Goal: Task Accomplishment & Management: Complete application form

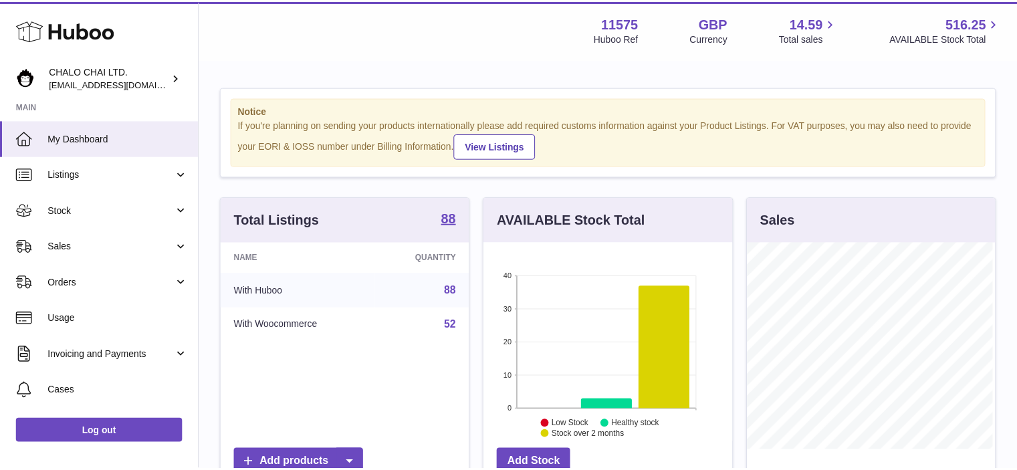
scroll to position [209, 251]
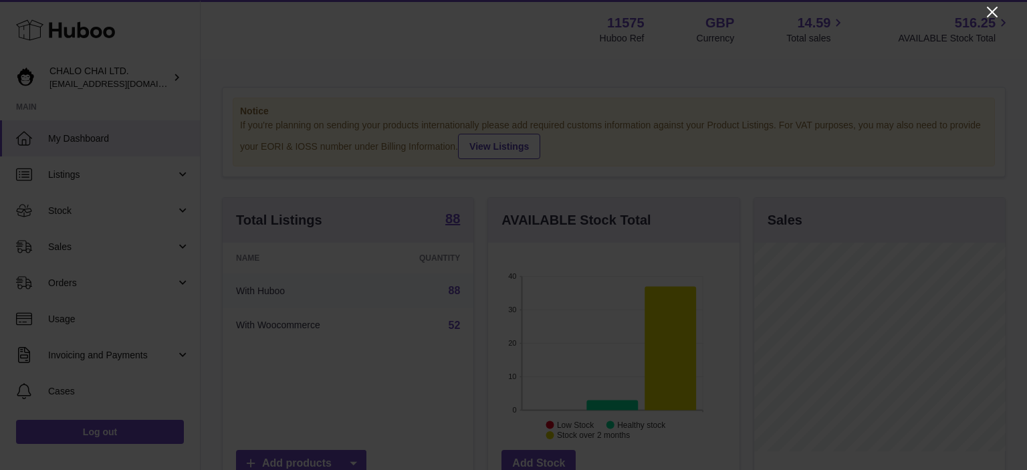
click at [991, 7] on icon "Close" at bounding box center [992, 12] width 16 height 16
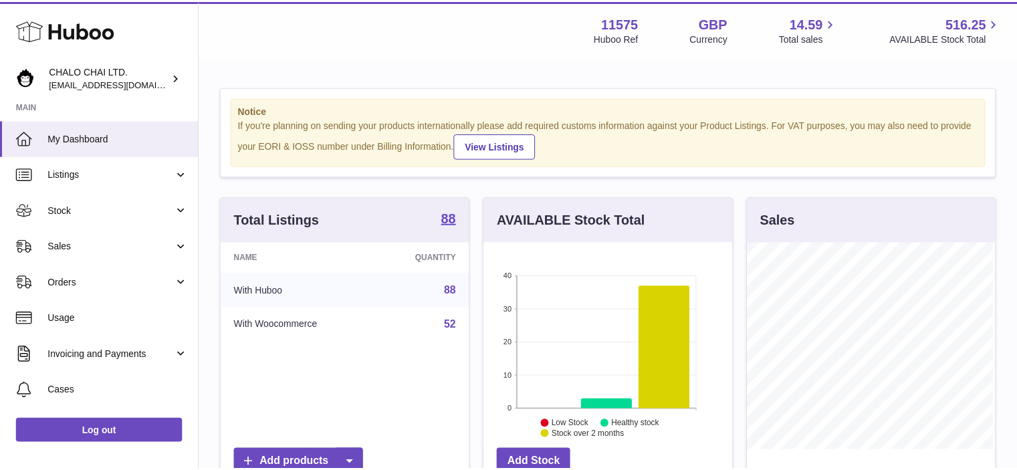
scroll to position [668176, 668137]
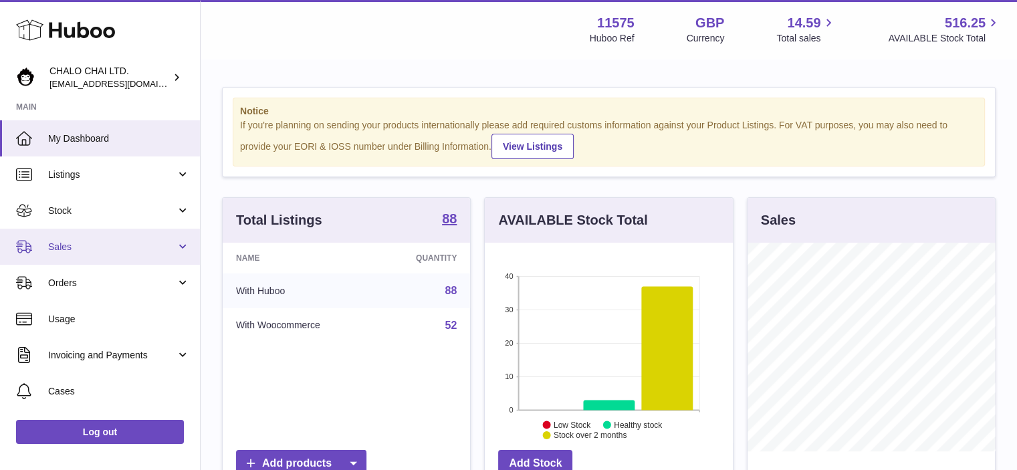
click at [96, 247] on span "Sales" at bounding box center [112, 247] width 128 height 13
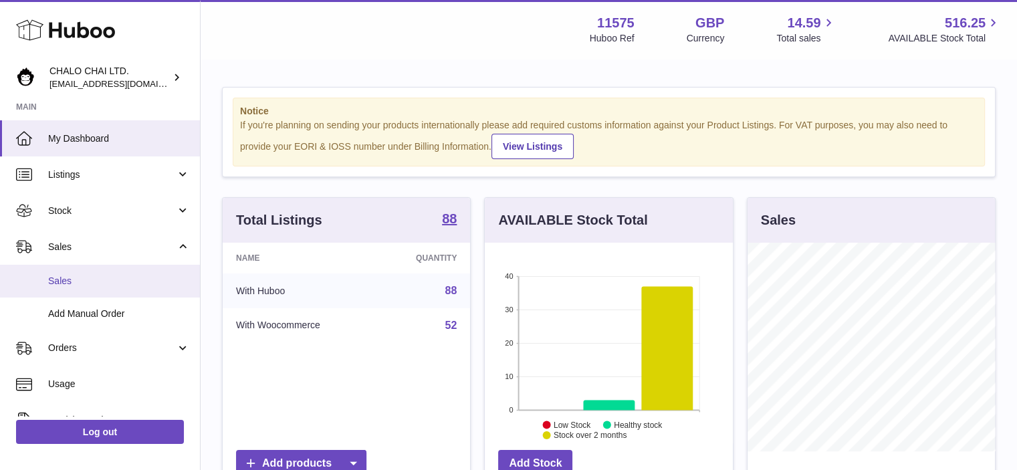
click at [86, 280] on span "Sales" at bounding box center [119, 281] width 142 height 13
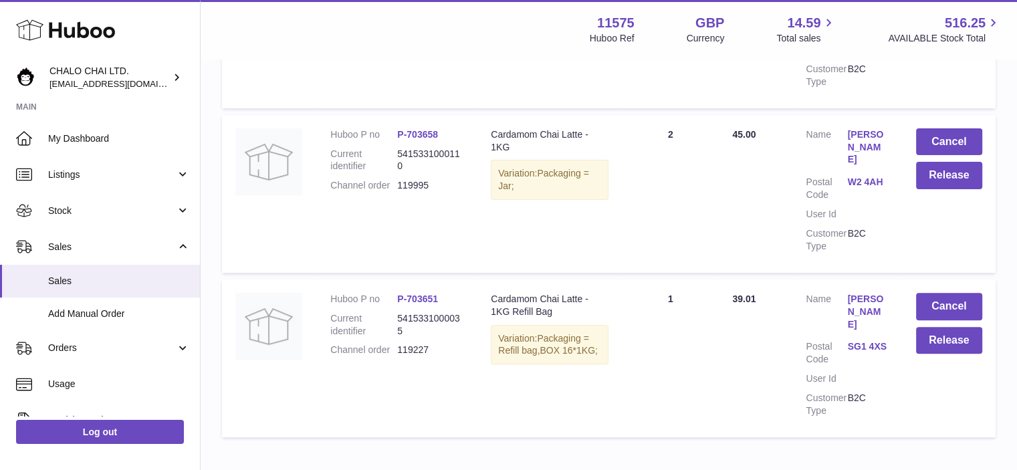
scroll to position [372, 0]
click at [957, 176] on button "Release" at bounding box center [949, 176] width 66 height 27
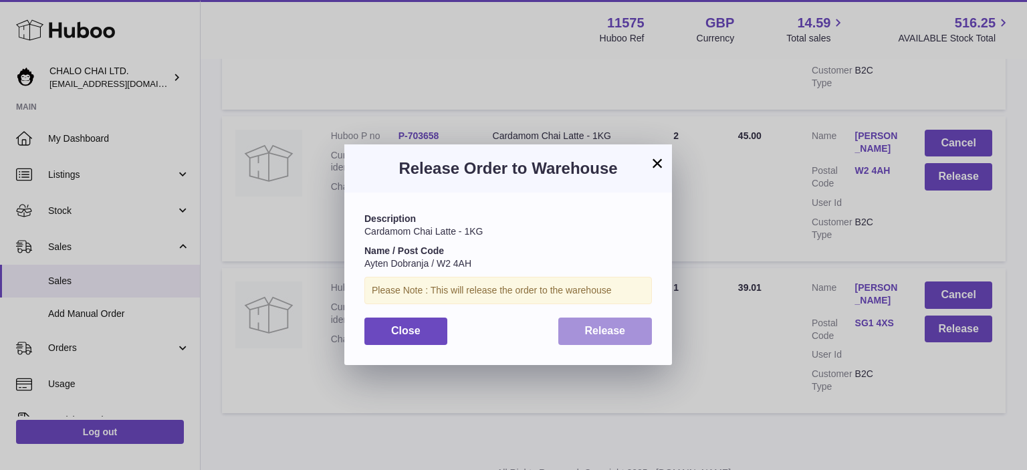
click at [604, 334] on span "Release" at bounding box center [605, 330] width 41 height 11
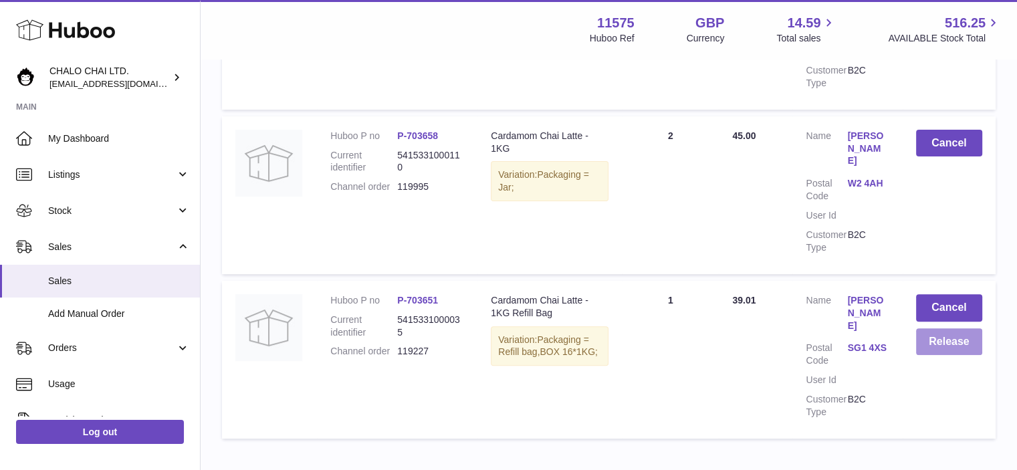
click at [938, 329] on button "Release" at bounding box center [949, 341] width 66 height 27
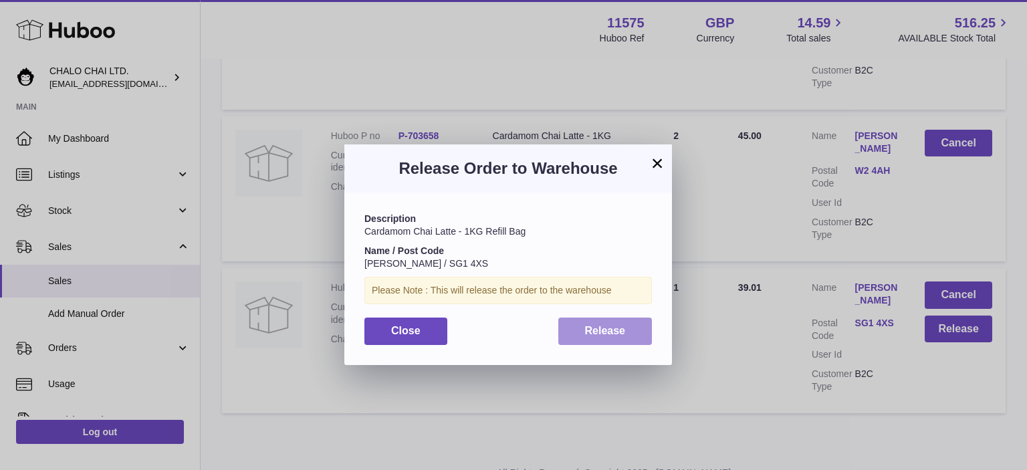
click at [612, 332] on span "Release" at bounding box center [605, 330] width 41 height 11
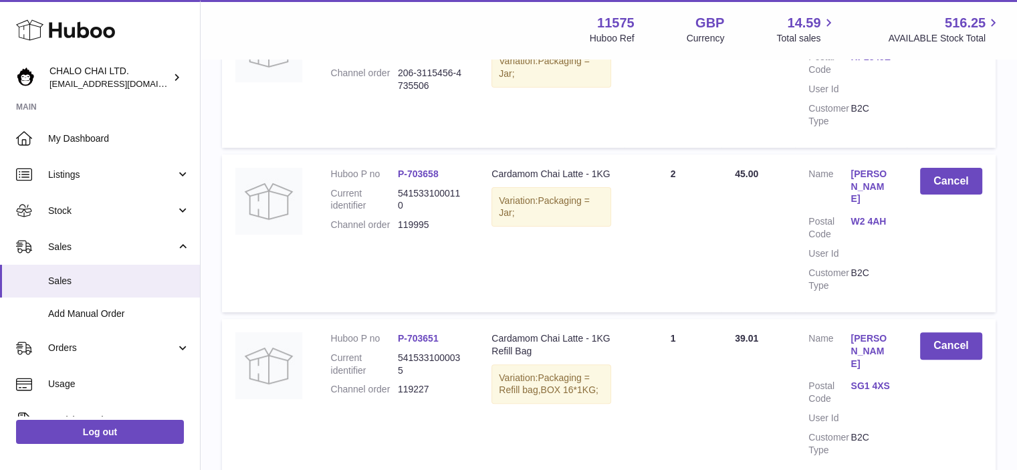
scroll to position [345, 0]
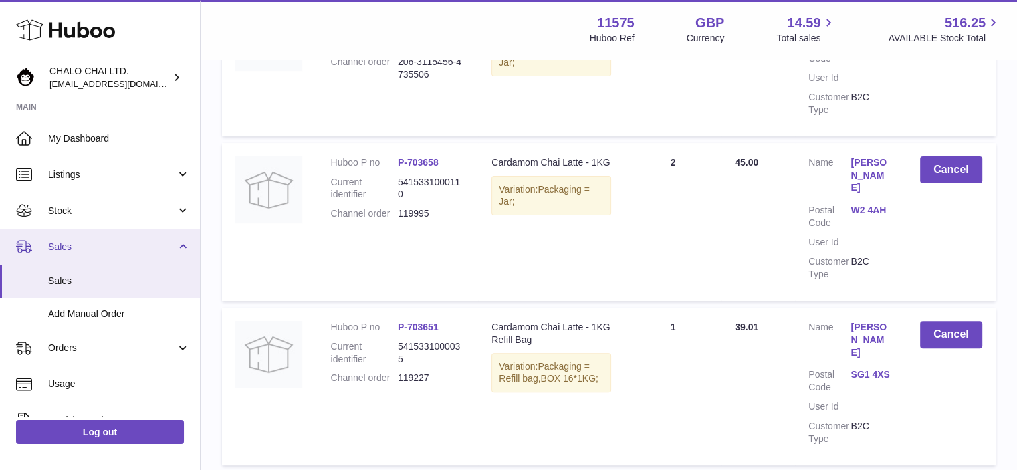
click at [59, 252] on span "Sales" at bounding box center [112, 247] width 128 height 13
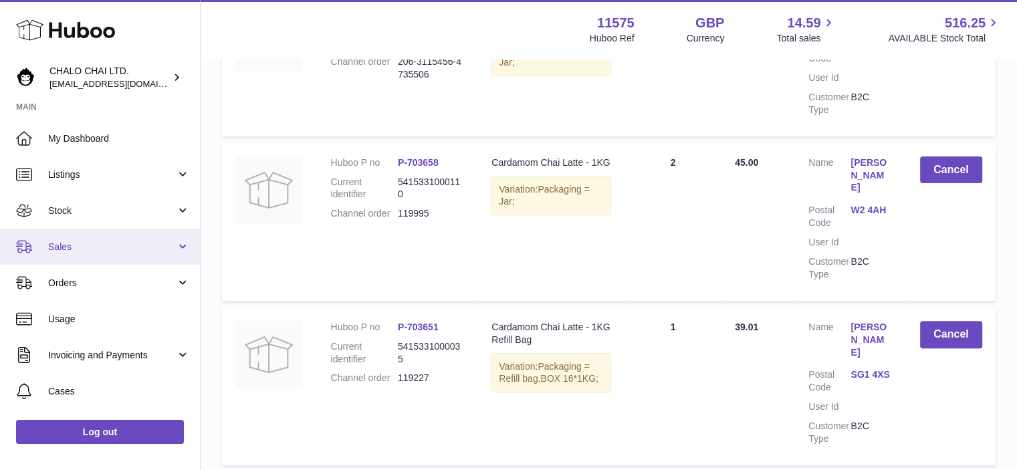
click at [75, 251] on span "Sales" at bounding box center [112, 247] width 128 height 13
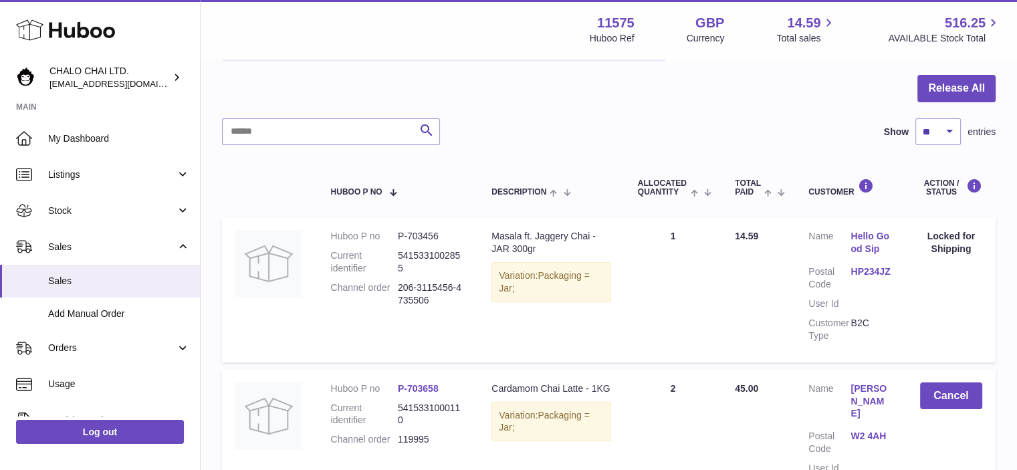
scroll to position [20, 0]
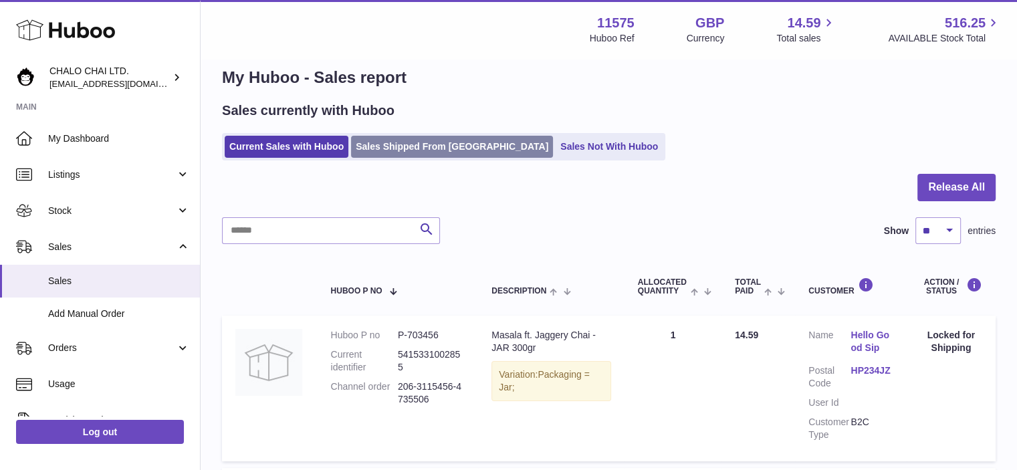
click at [446, 148] on link "Sales Shipped From [GEOGRAPHIC_DATA]" at bounding box center [452, 147] width 202 height 22
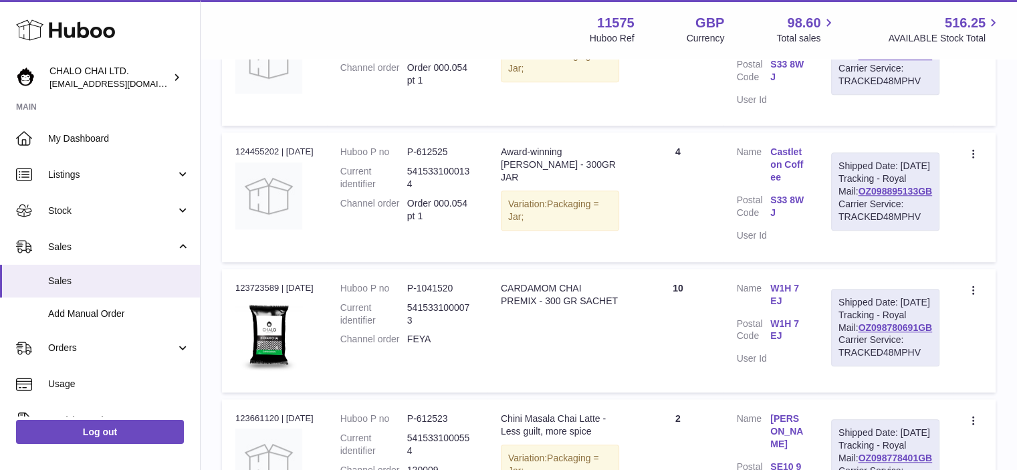
drag, startPoint x: 1022, startPoint y: 110, endPoint x: 1011, endPoint y: 361, distance: 251.5
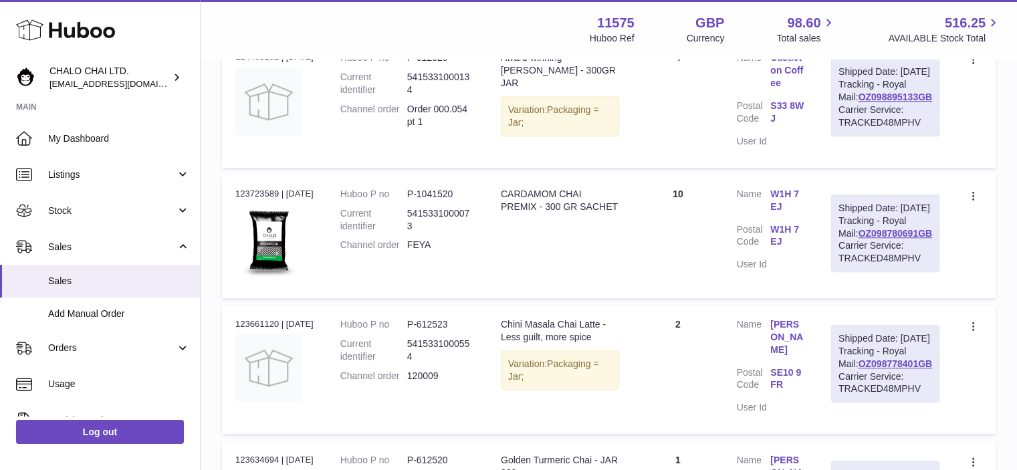
scroll to position [1141, 0]
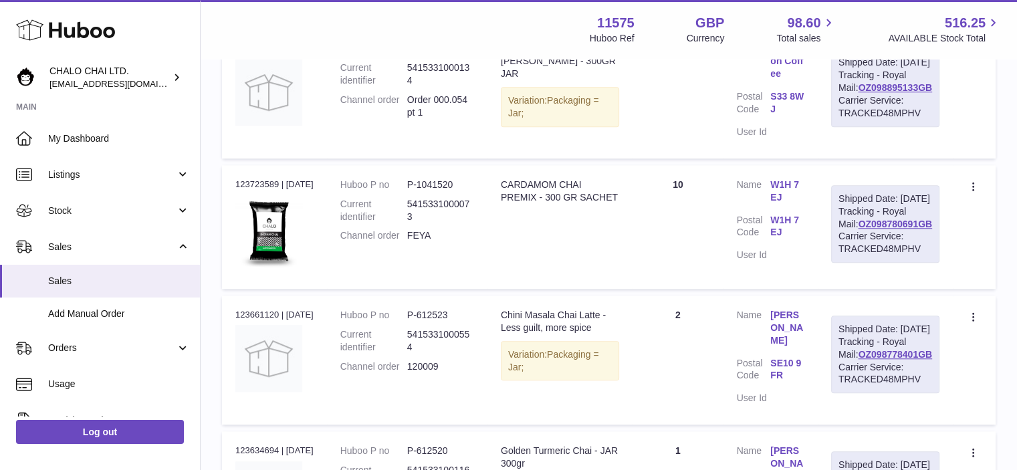
click at [924, 255] on div "Carrier Service: TRACKED48MPHV" at bounding box center [885, 242] width 94 height 25
drag, startPoint x: 929, startPoint y: 331, endPoint x: 848, endPoint y: 255, distance: 111.6
click at [848, 255] on div "Shipped Date: 29th Aug 2025 Tracking - Royal Mail: OZ098780691GB Carrier Servic…" at bounding box center [885, 224] width 108 height 78
copy div "Shipped Date: 29th Aug 2025 Tracking - Royal Mail: OZ098780691GB Carrier Servic…"
click at [107, 317] on span "Add Manual Order" at bounding box center [119, 313] width 142 height 13
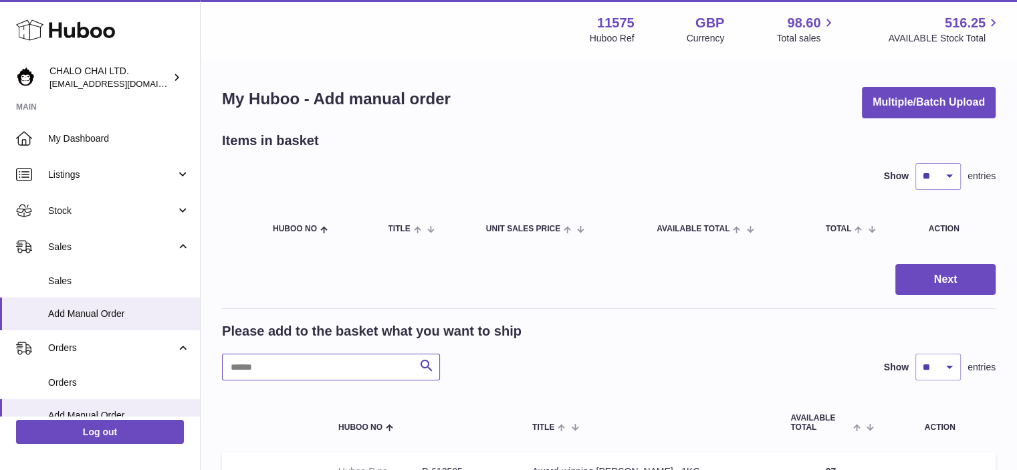
click at [299, 366] on input "text" at bounding box center [331, 367] width 218 height 27
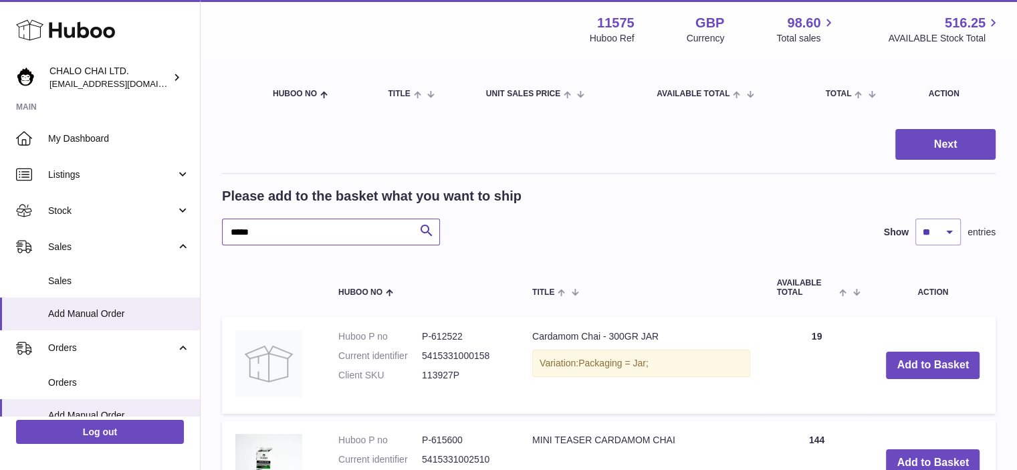
scroll to position [183, 0]
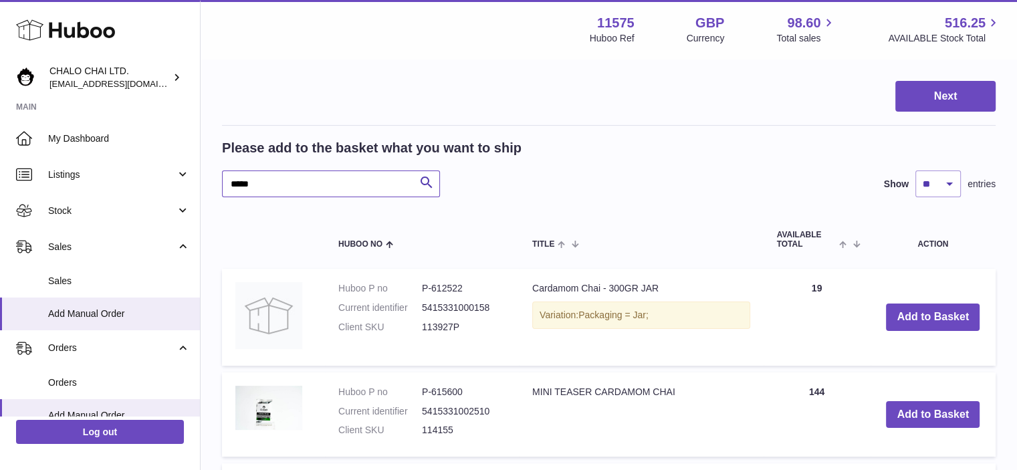
click at [393, 177] on input "*****" at bounding box center [331, 183] width 218 height 27
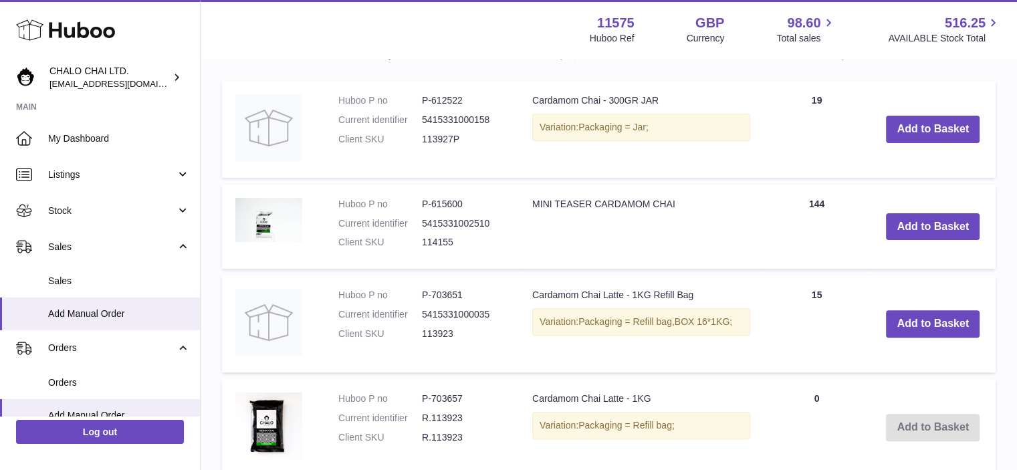
scroll to position [310, 0]
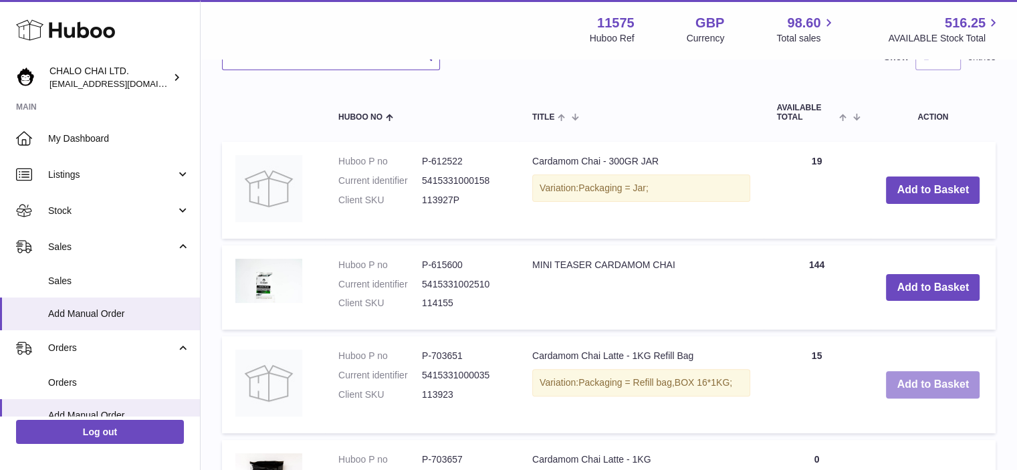
type input "********"
click at [916, 382] on button "Add to Basket" at bounding box center [933, 384] width 94 height 27
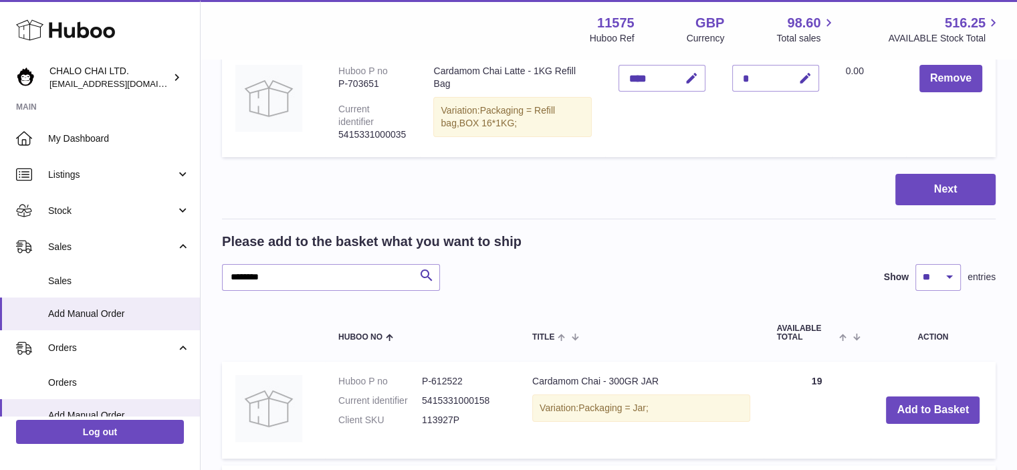
scroll to position [108, 0]
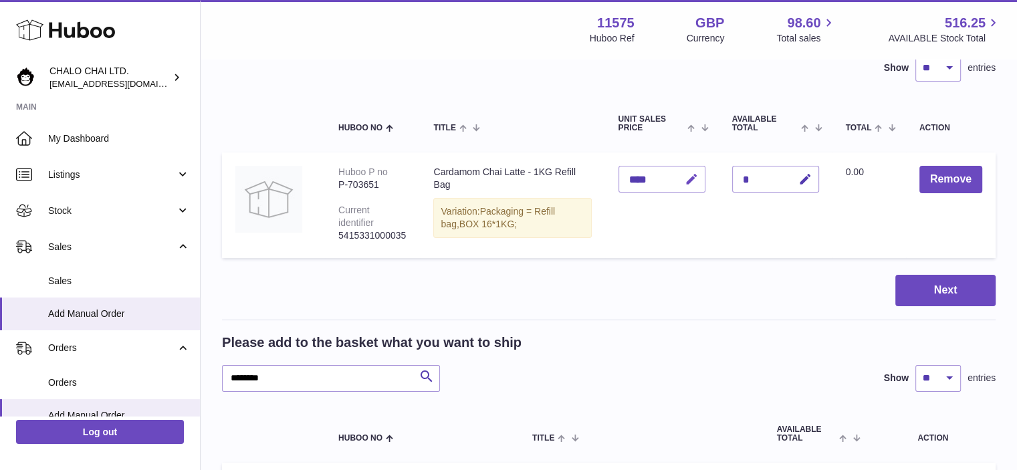
click at [690, 178] on icon "button" at bounding box center [691, 179] width 14 height 14
click at [635, 176] on input "****" at bounding box center [661, 179] width 87 height 27
type input "*****"
click at [762, 180] on div "*" at bounding box center [775, 179] width 87 height 27
click at [692, 174] on icon "submit" at bounding box center [692, 179] width 12 height 12
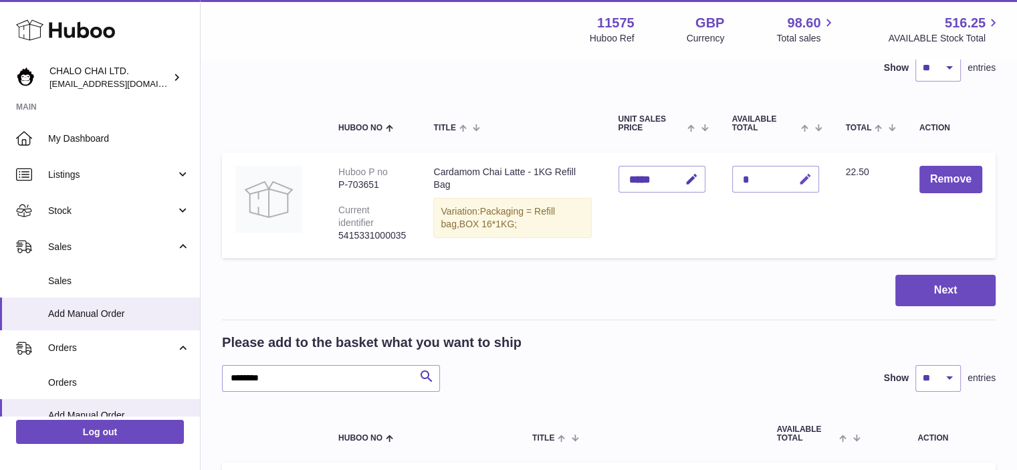
click at [805, 182] on icon "button" at bounding box center [805, 179] width 14 height 14
type input "**"
click at [805, 177] on icon "submit" at bounding box center [805, 179] width 12 height 12
click at [934, 286] on button "Next" at bounding box center [945, 290] width 100 height 31
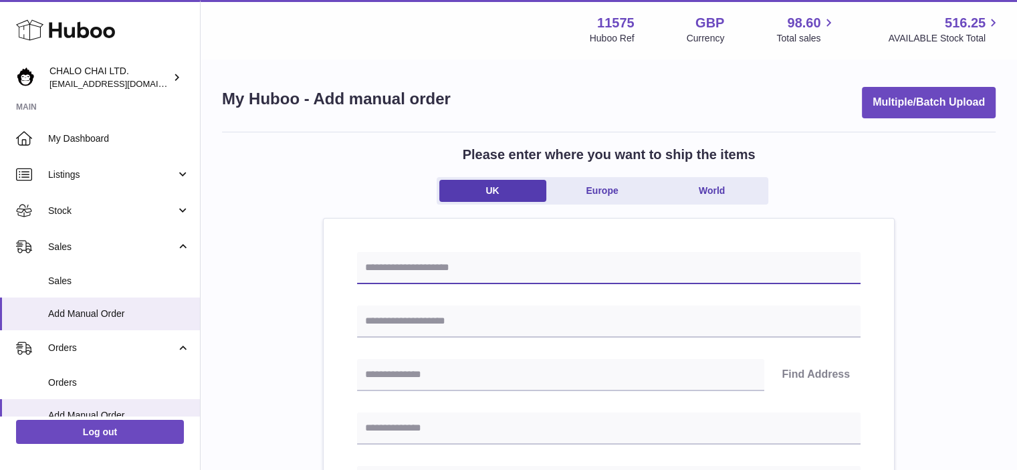
click at [462, 270] on input "text" at bounding box center [608, 268] width 503 height 32
type input "****"
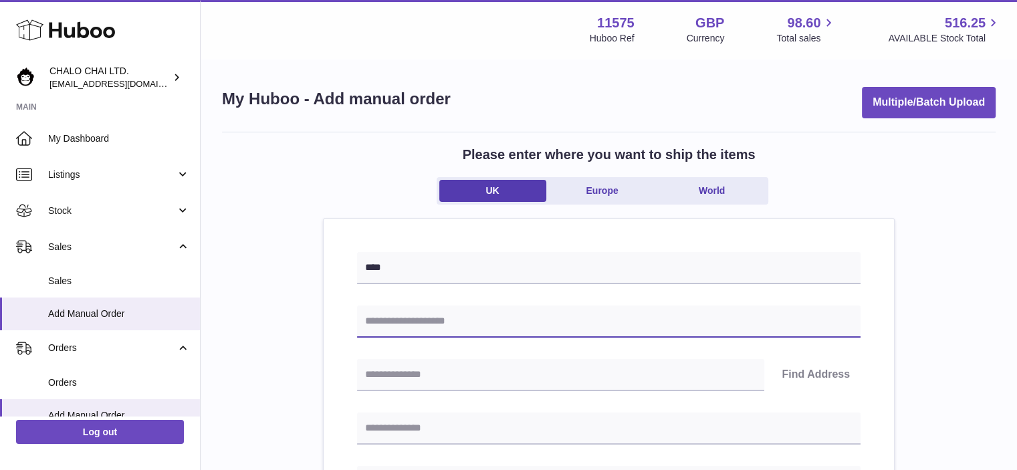
click at [391, 325] on input "text" at bounding box center [608, 321] width 503 height 32
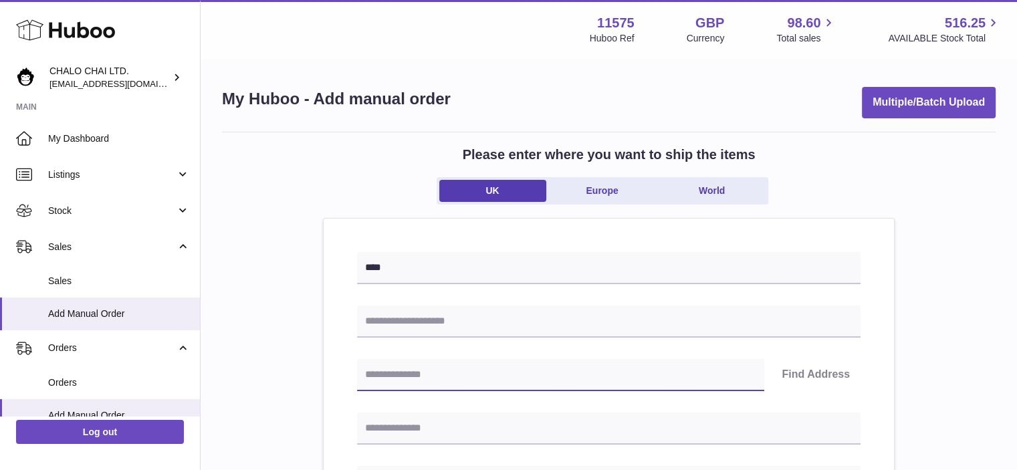
click at [388, 372] on input "text" at bounding box center [560, 375] width 407 height 32
paste input "*******"
type input "*******"
click at [795, 370] on button "Find Address" at bounding box center [816, 375] width 90 height 32
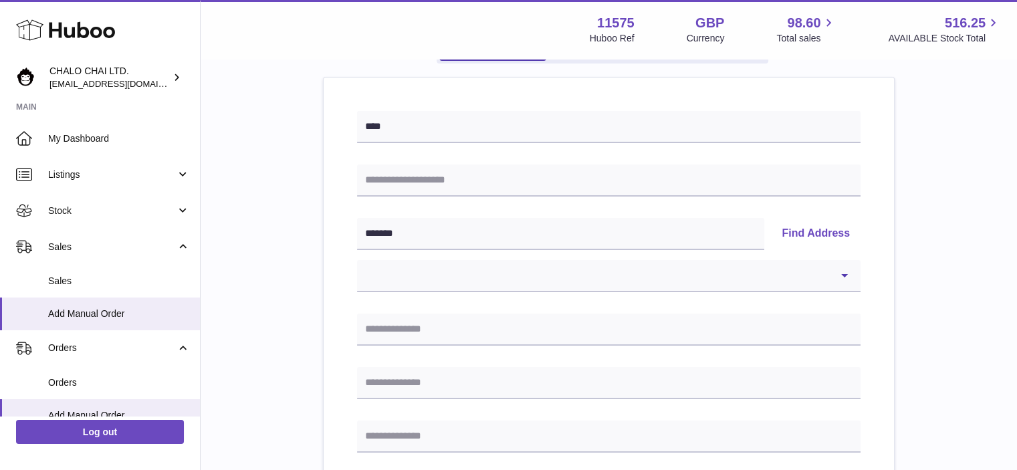
scroll to position [152, 0]
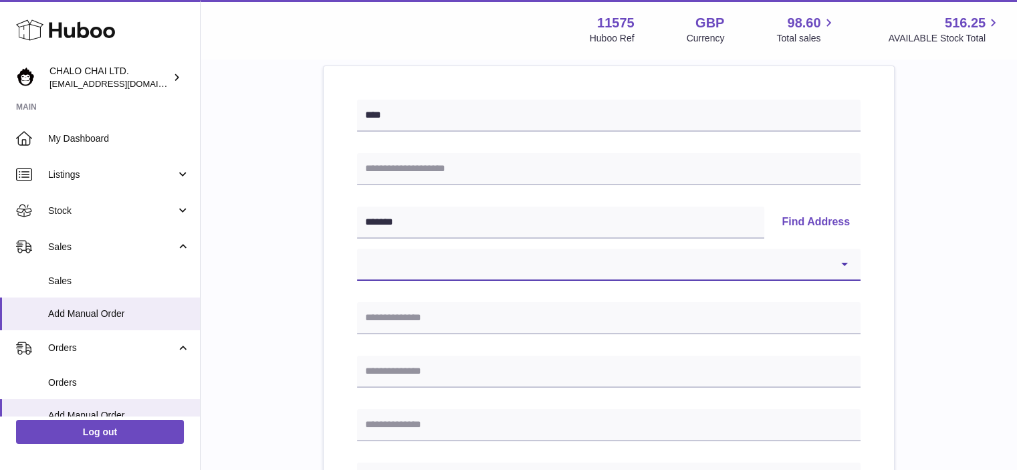
click at [810, 252] on select "**********" at bounding box center [608, 265] width 503 height 32
select select "*"
click at [357, 249] on select "**********" at bounding box center [608, 265] width 503 height 32
type input "**********"
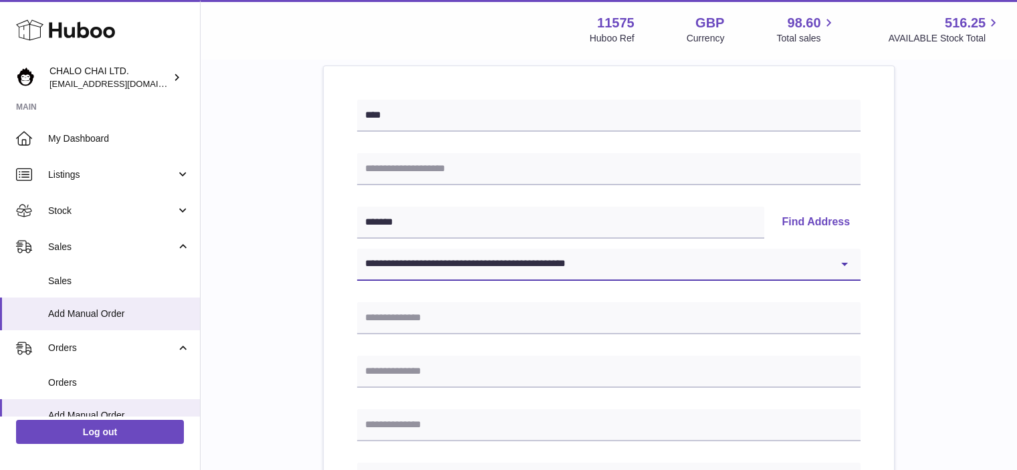
type input "******"
type input "*******"
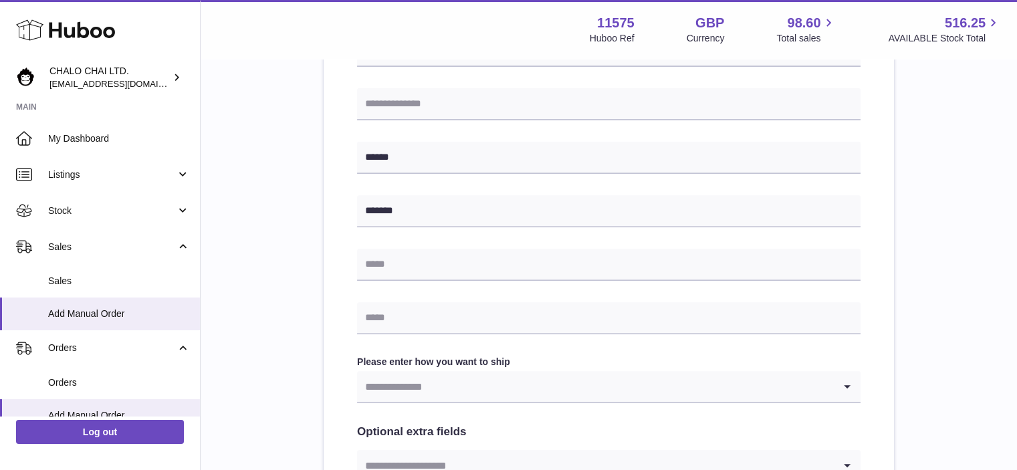
scroll to position [477, 0]
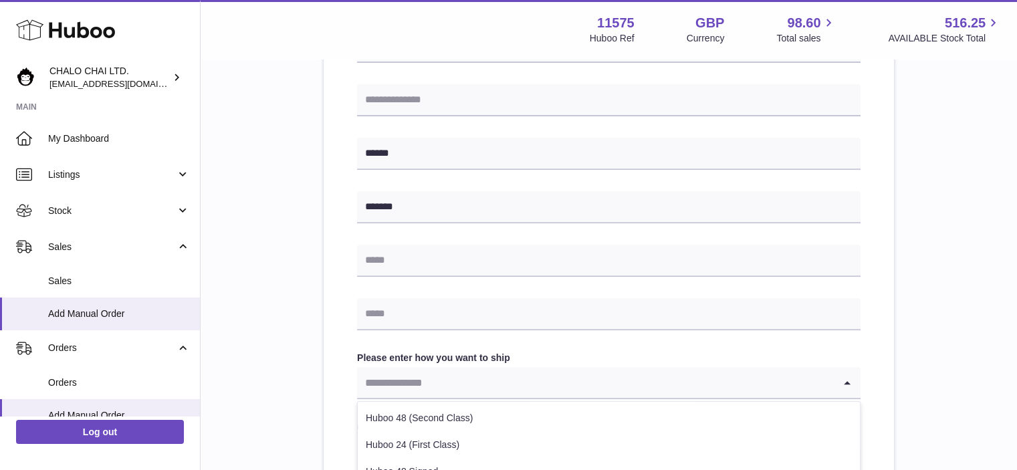
click at [610, 384] on input "Search for option" at bounding box center [595, 382] width 477 height 31
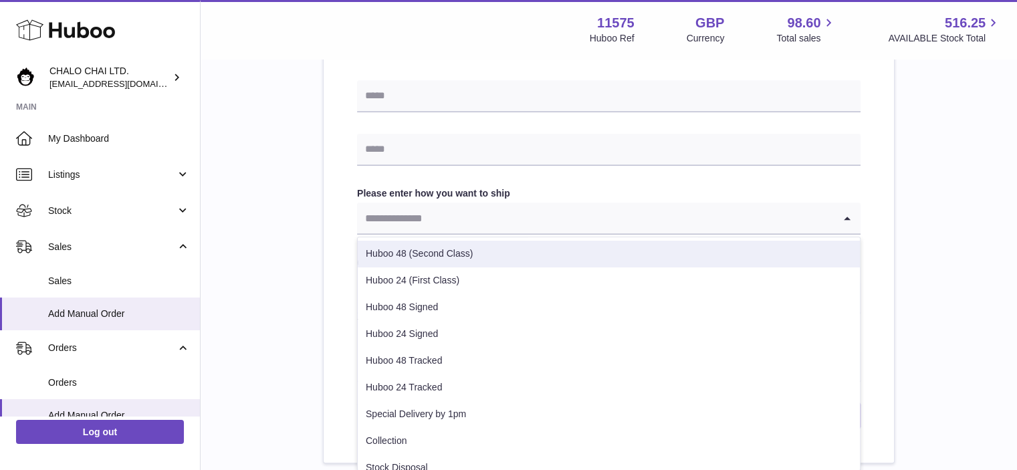
scroll to position [656, 0]
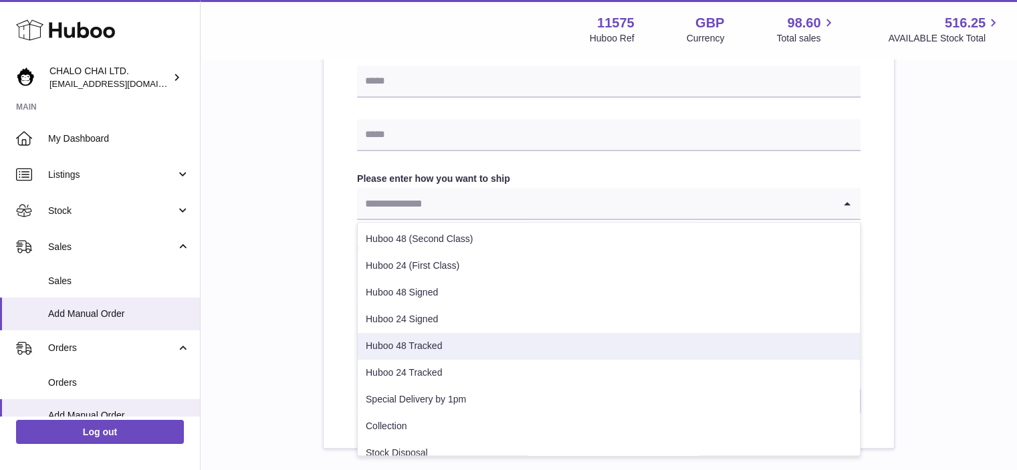
click at [432, 342] on li "Huboo 48 Tracked" at bounding box center [609, 346] width 502 height 27
click at [436, 201] on div "Huboo 48 Tracked" at bounding box center [595, 203] width 477 height 31
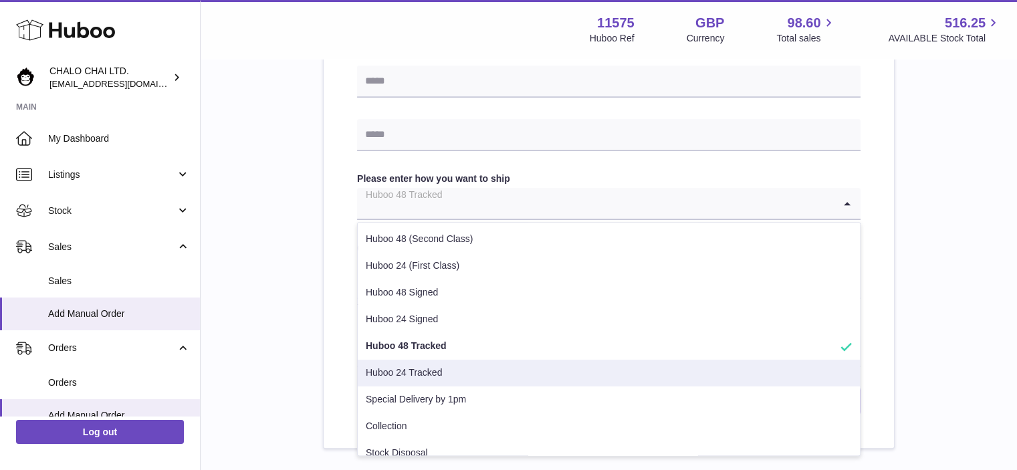
click at [412, 370] on li "Huboo 24 Tracked" at bounding box center [609, 373] width 502 height 27
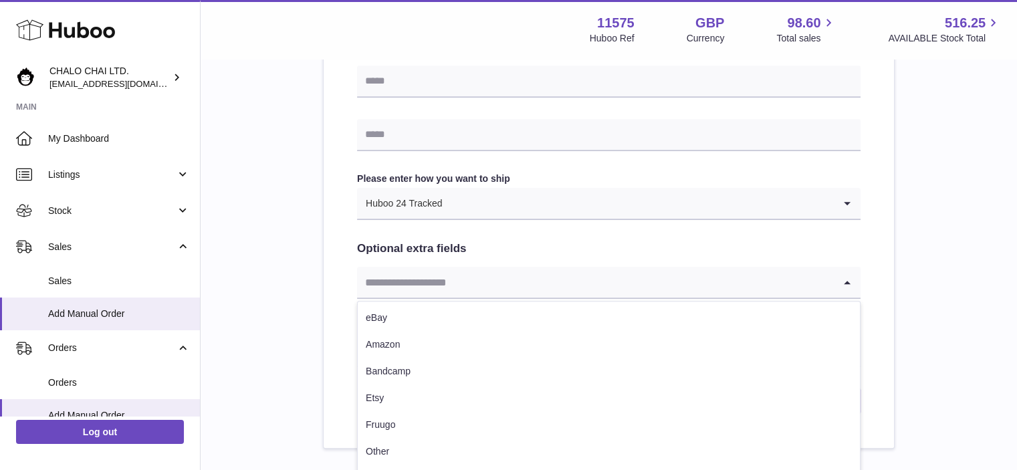
click at [436, 282] on input "Search for option" at bounding box center [595, 282] width 477 height 31
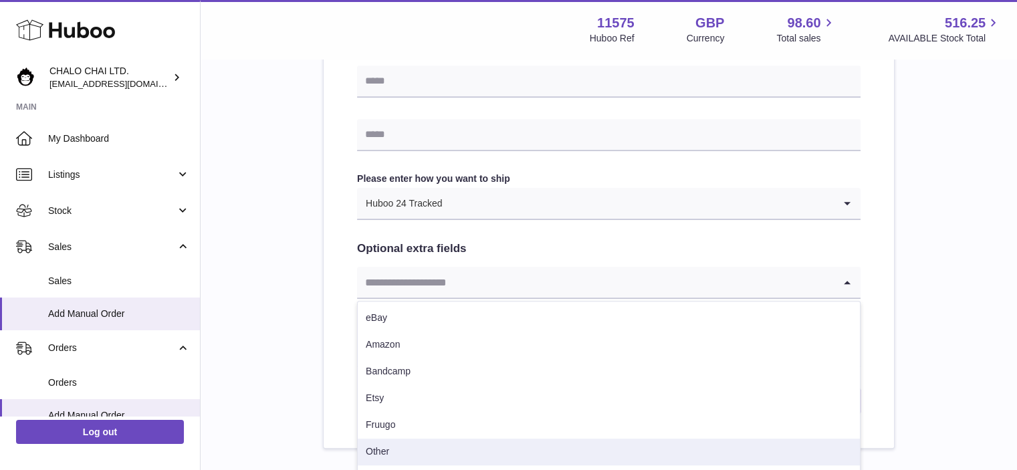
click at [570, 451] on li "Other" at bounding box center [609, 451] width 502 height 27
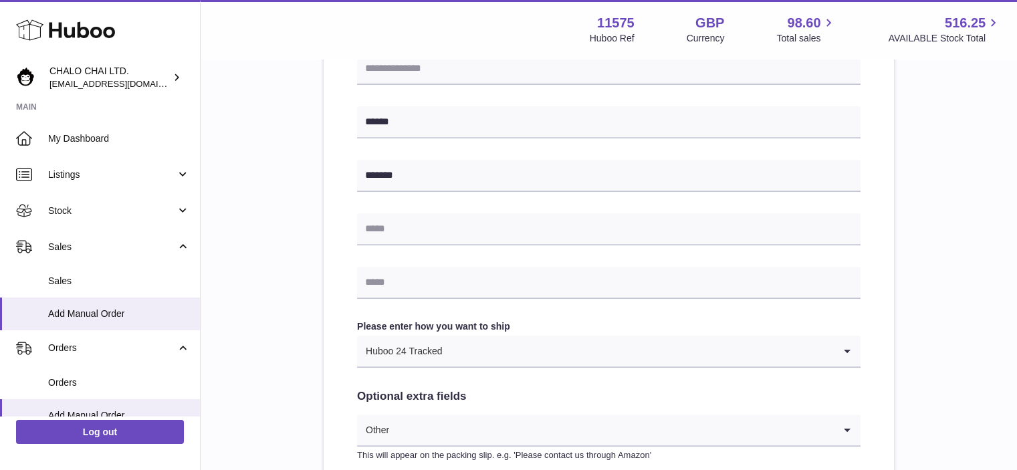
scroll to position [505, 0]
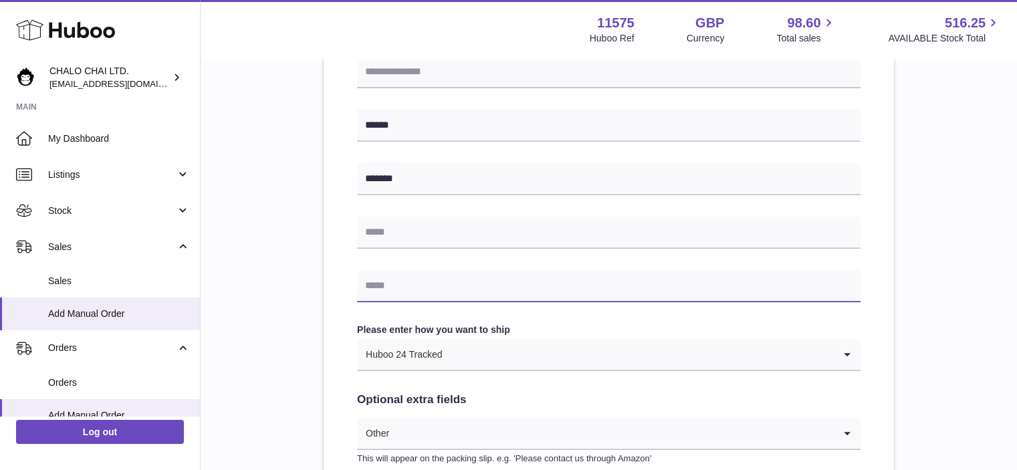
click at [418, 287] on input "text" at bounding box center [608, 286] width 503 height 32
paste input "**********"
click at [431, 283] on input "**********" at bounding box center [608, 286] width 503 height 32
click at [452, 289] on input "**********" at bounding box center [608, 286] width 503 height 32
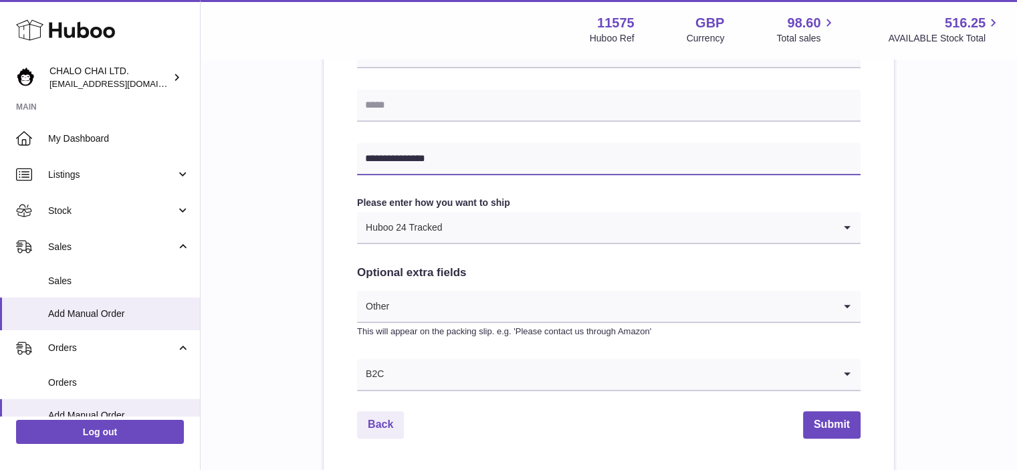
scroll to position [636, 0]
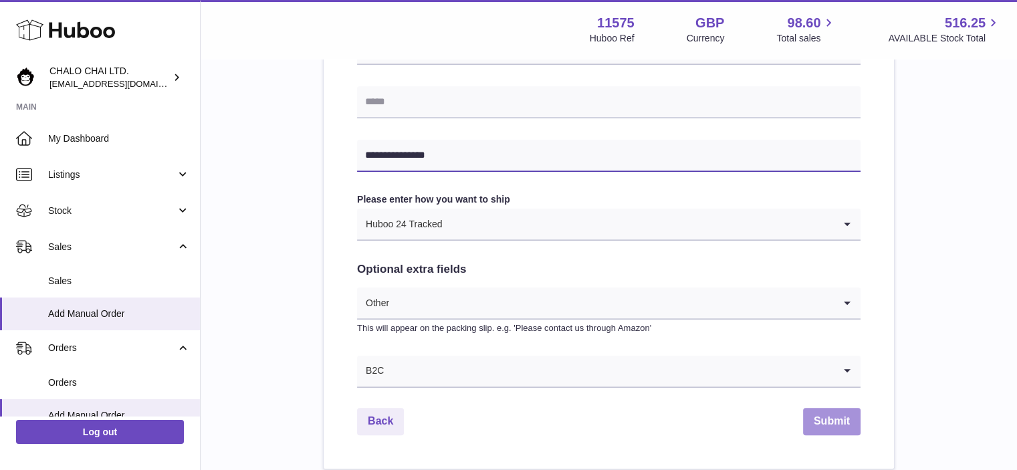
type input "**********"
click at [846, 415] on button "Submit" at bounding box center [831, 421] width 57 height 27
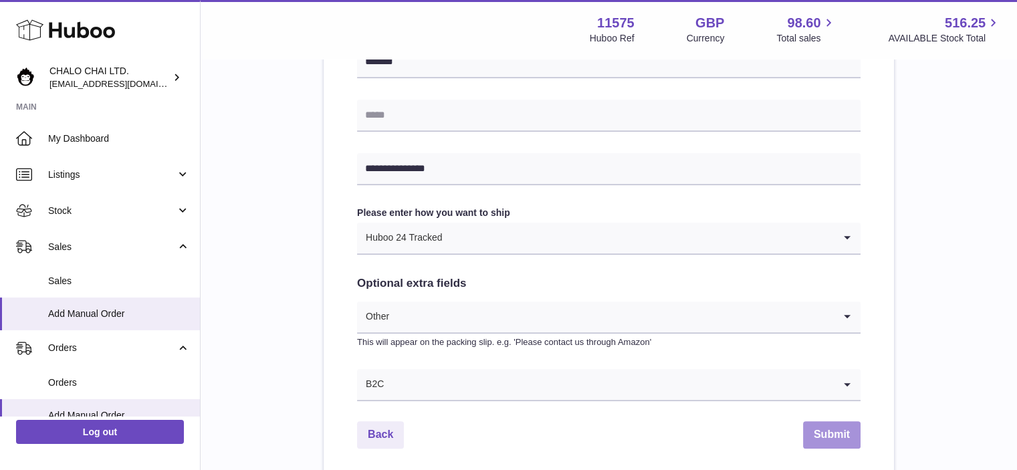
scroll to position [649, 0]
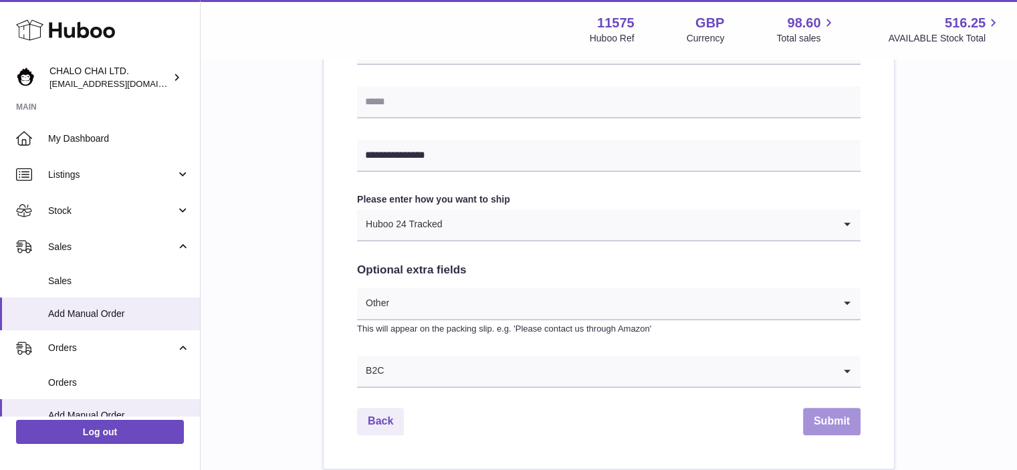
click at [818, 430] on button "Submit" at bounding box center [831, 421] width 57 height 27
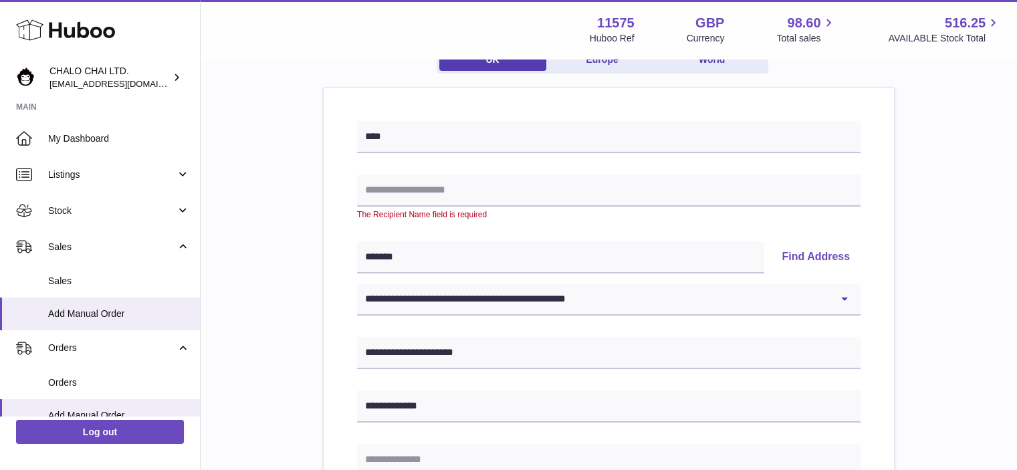
scroll to position [130, 0]
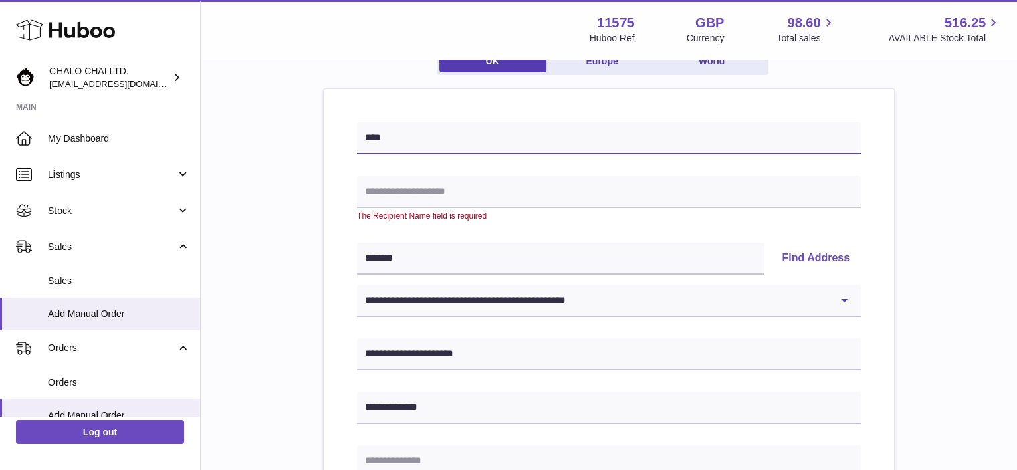
click at [458, 132] on input "****" at bounding box center [608, 138] width 503 height 32
type input "**********"
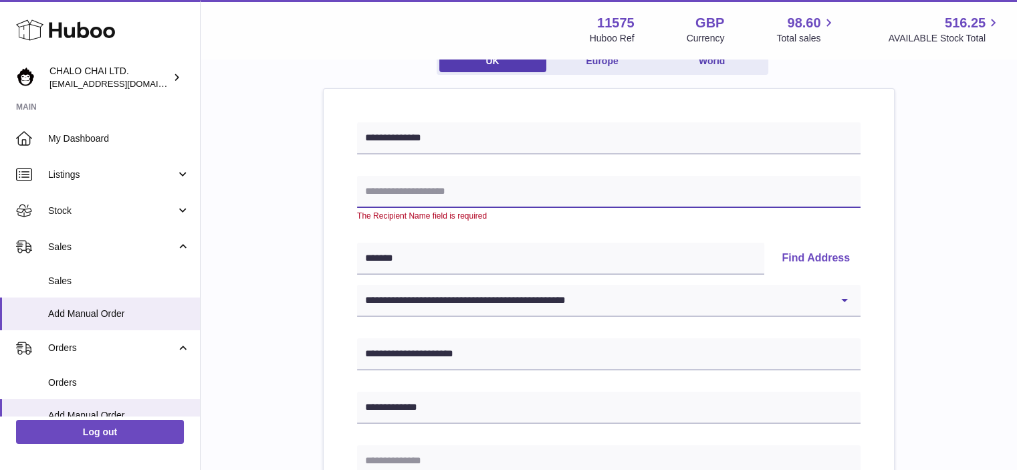
click at [454, 199] on input "text" at bounding box center [608, 192] width 503 height 32
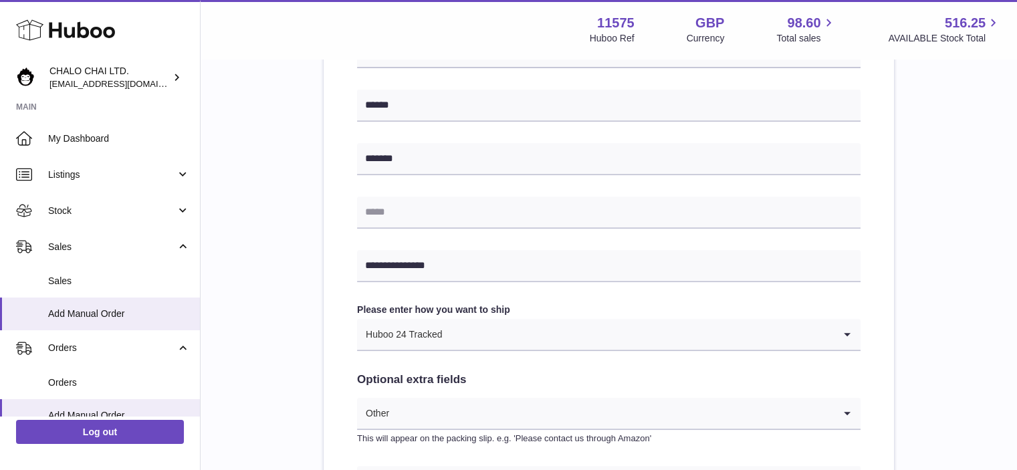
scroll to position [612, 0]
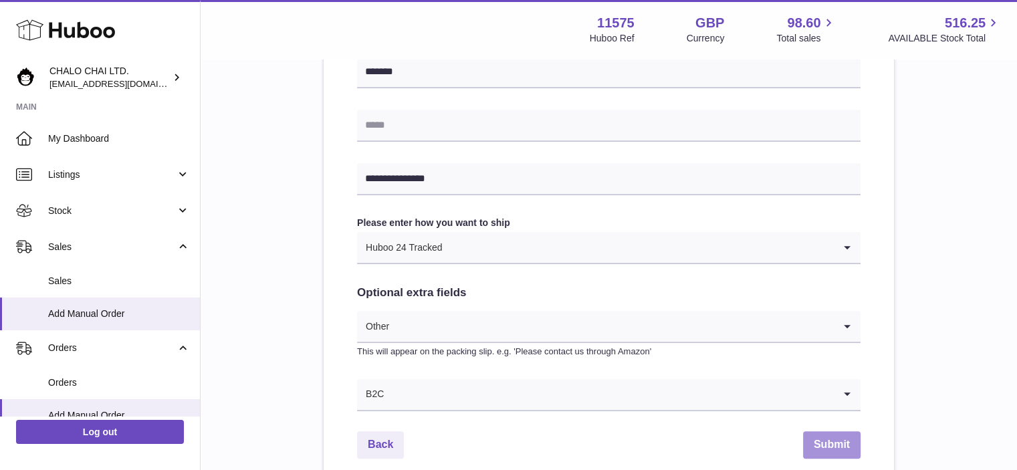
type input "****"
click at [838, 444] on button "Submit" at bounding box center [831, 444] width 57 height 27
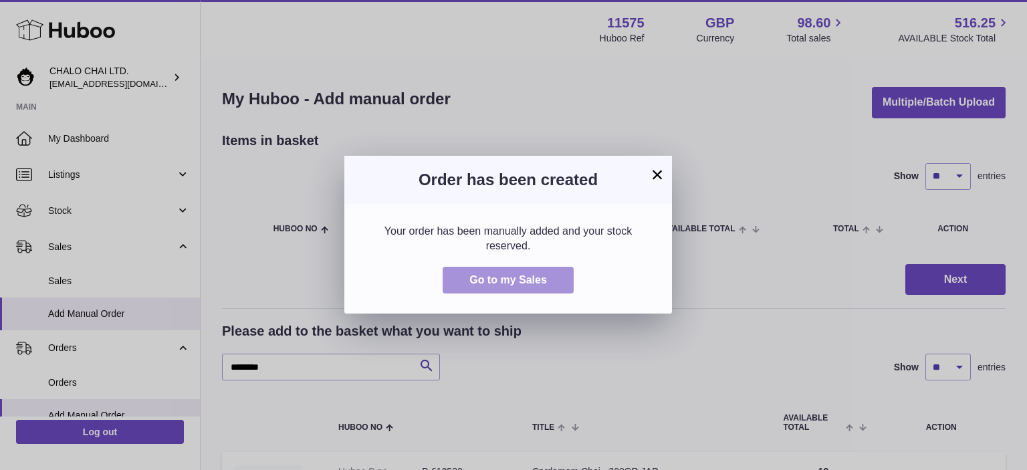
click at [525, 281] on span "Go to my Sales" at bounding box center [508, 279] width 78 height 11
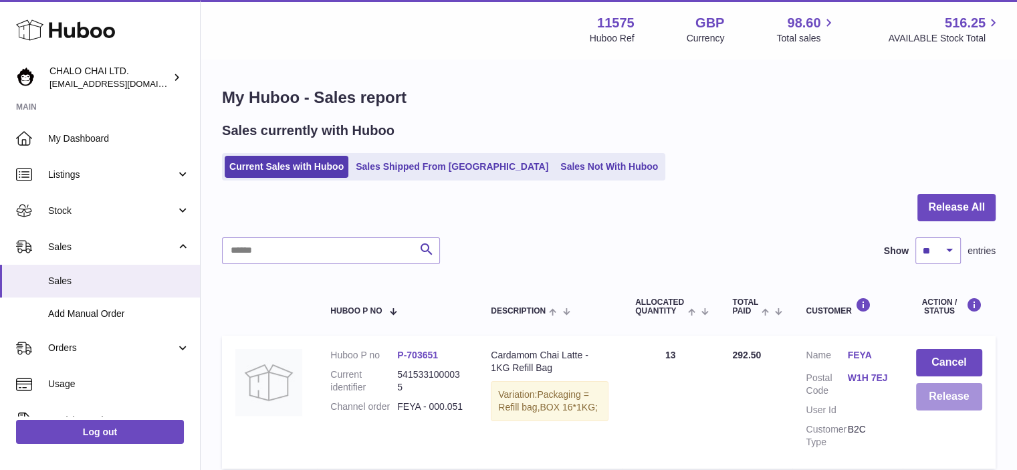
click at [947, 398] on button "Release" at bounding box center [949, 396] width 66 height 27
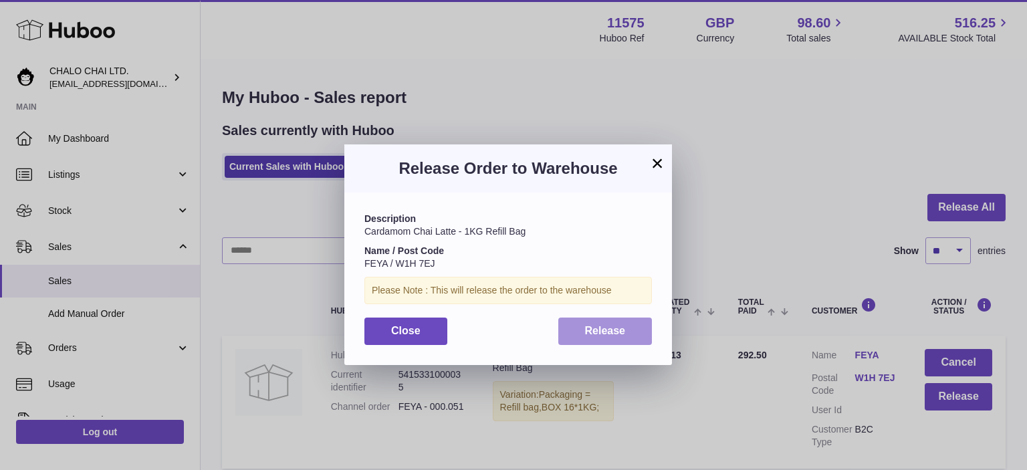
click at [622, 337] on button "Release" at bounding box center [605, 330] width 94 height 27
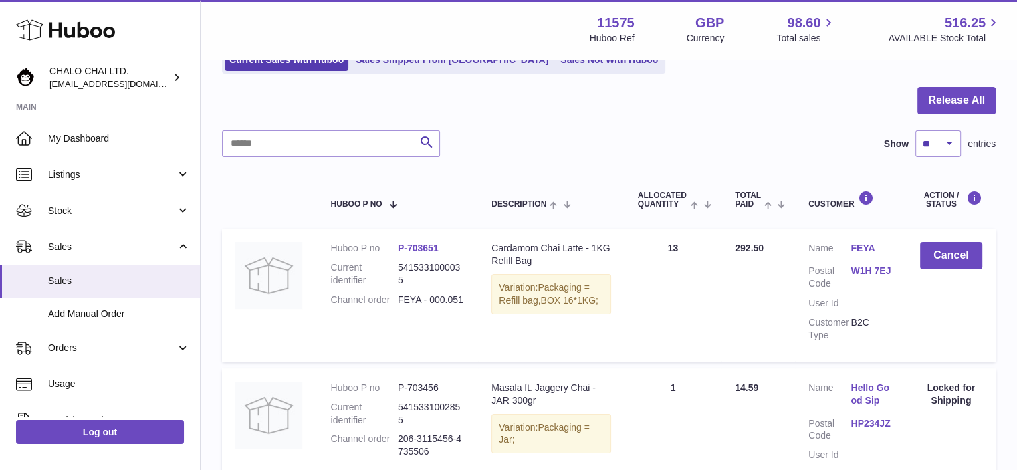
scroll to position [33, 0]
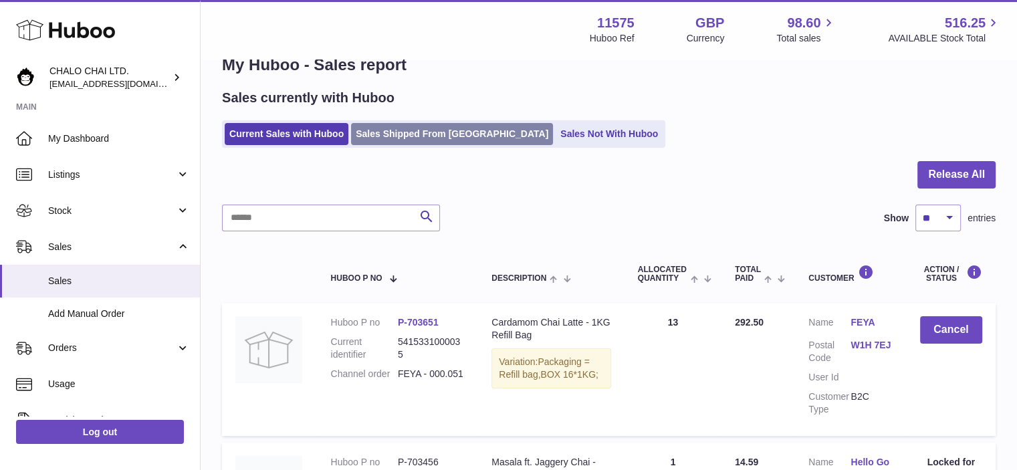
click at [453, 133] on link "Sales Shipped From Huboo" at bounding box center [452, 134] width 202 height 22
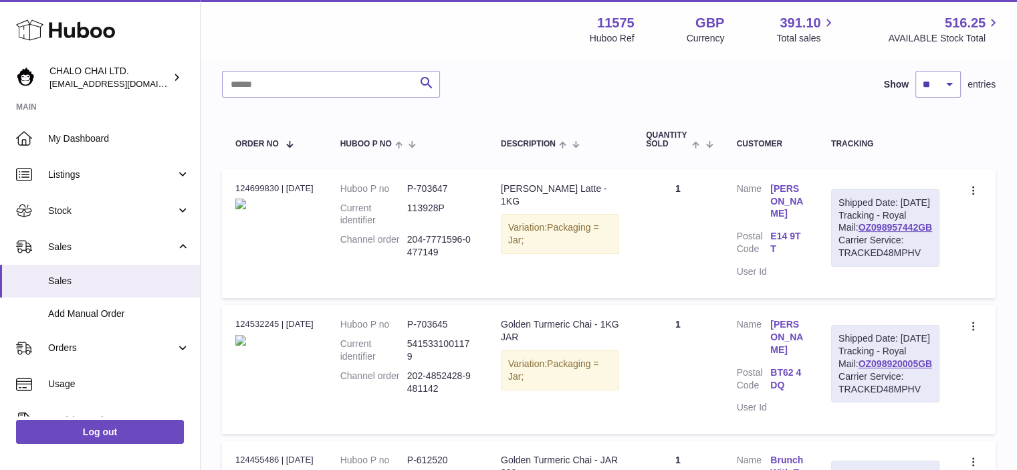
scroll to position [152, 0]
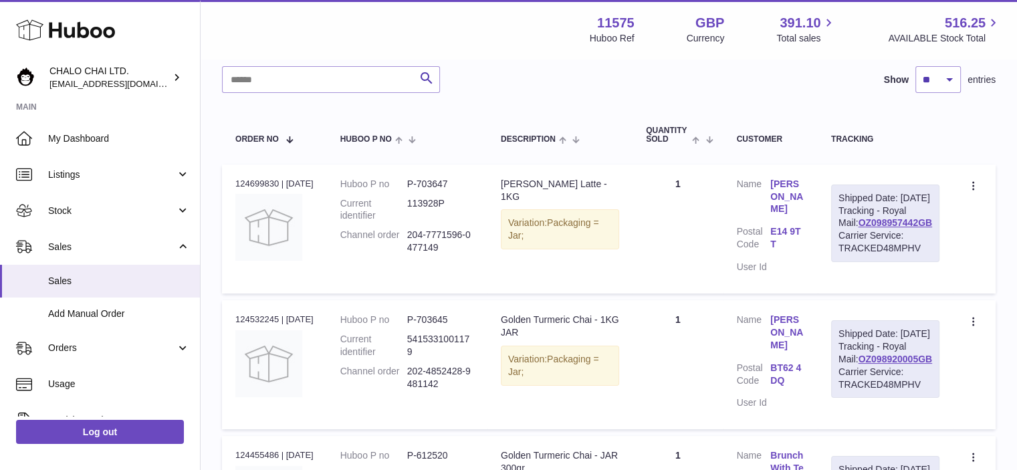
drag, startPoint x: 930, startPoint y: 416, endPoint x: 866, endPoint y: 369, distance: 79.4
click at [866, 369] on div "Shipped Date: [DATE] Tracking - Royal Mail: OZ098920005GB Carrier Service: TRAC…" at bounding box center [885, 359] width 108 height 78
drag, startPoint x: 848, startPoint y: 342, endPoint x: 946, endPoint y: 427, distance: 129.8
click at [946, 427] on td "Shipped Date: 12th Sep 2025 Tracking - Royal Mail: OZ098920005GB Carrier Servic…" at bounding box center [884, 364] width 135 height 129
copy div "Shipped Date: 12th Sep 2025 Tracking - Royal Mail: OZ098920005GB Carrier Servic…"
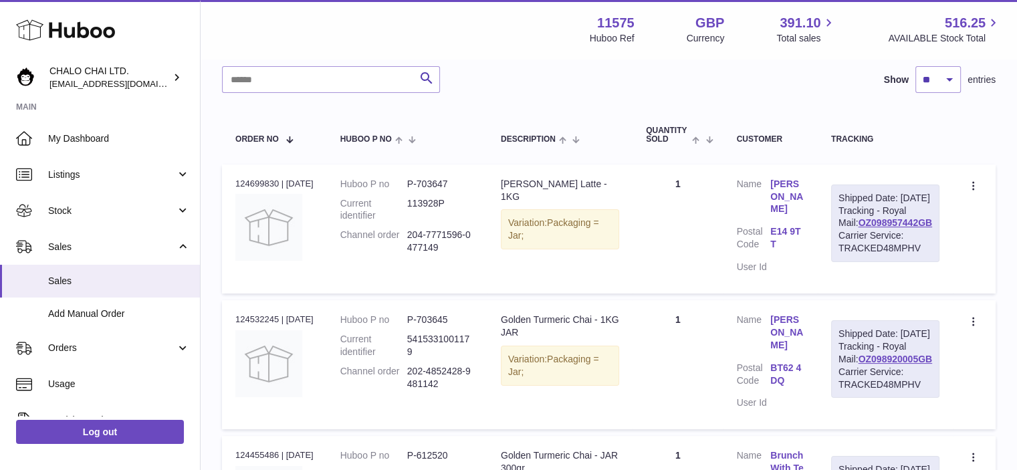
drag, startPoint x: 934, startPoint y: 271, endPoint x: 842, endPoint y: 193, distance: 120.0
click at [842, 193] on div "Shipped Date: 15th Sep 2025 Tracking - Royal Mail: OZ098957442GB Carrier Servic…" at bounding box center [885, 223] width 108 height 78
copy div "Shipped Date: 15th Sep 2025 Tracking - Royal Mail: OZ098957442GB Carrier Servic…"
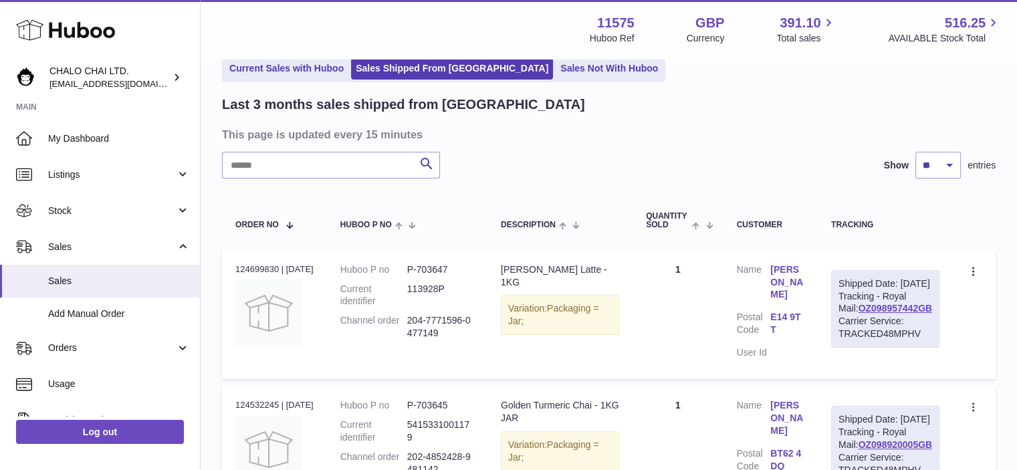
scroll to position [0, 0]
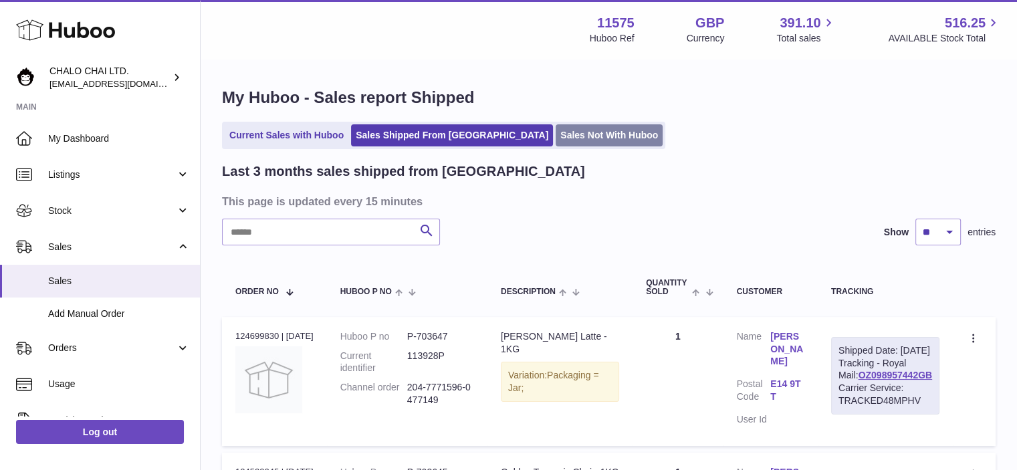
click at [577, 132] on link "Sales Not With Huboo" at bounding box center [608, 135] width 107 height 22
click at [582, 130] on link "Sales Not With Huboo" at bounding box center [608, 135] width 107 height 22
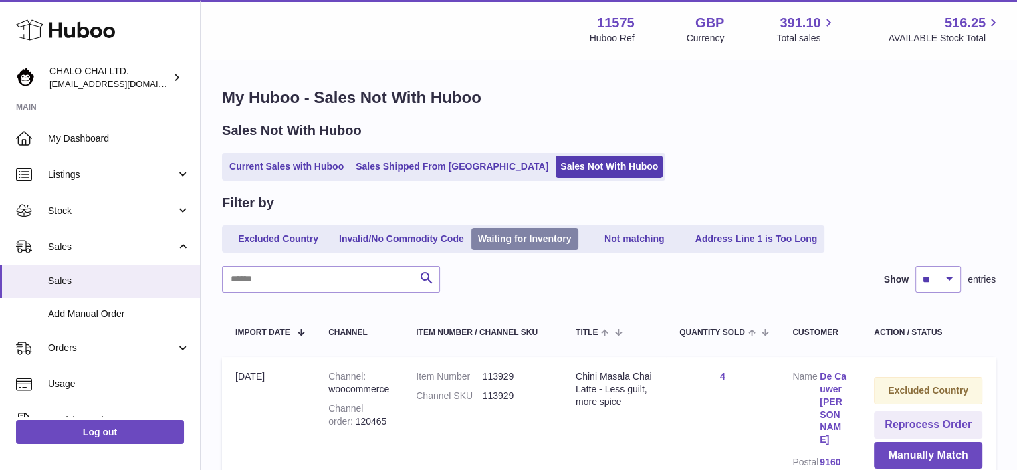
click at [502, 238] on link "Waiting for Inventory" at bounding box center [524, 239] width 107 height 22
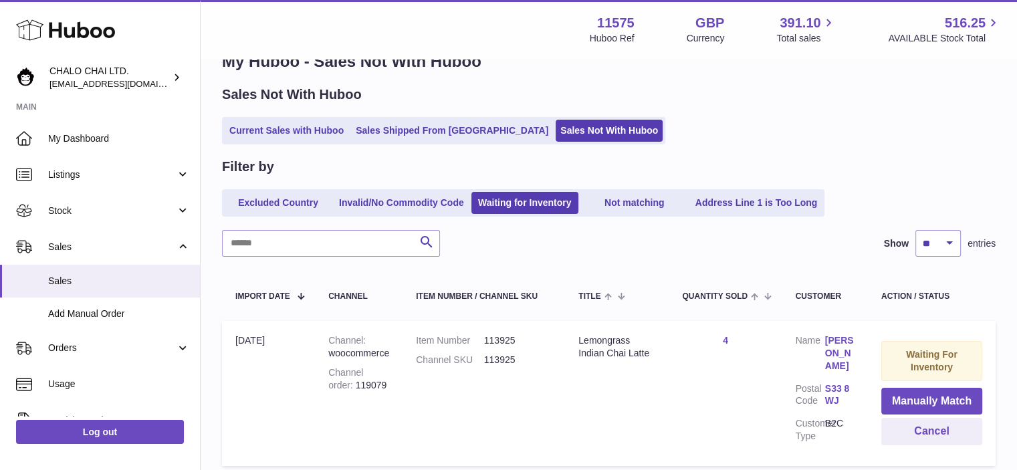
scroll to position [21, 0]
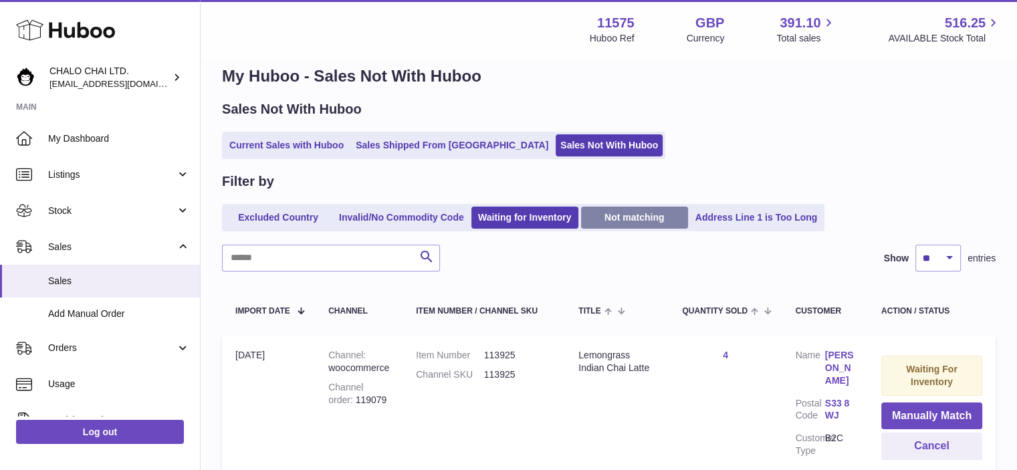
click at [652, 223] on link "Not matching" at bounding box center [634, 218] width 107 height 22
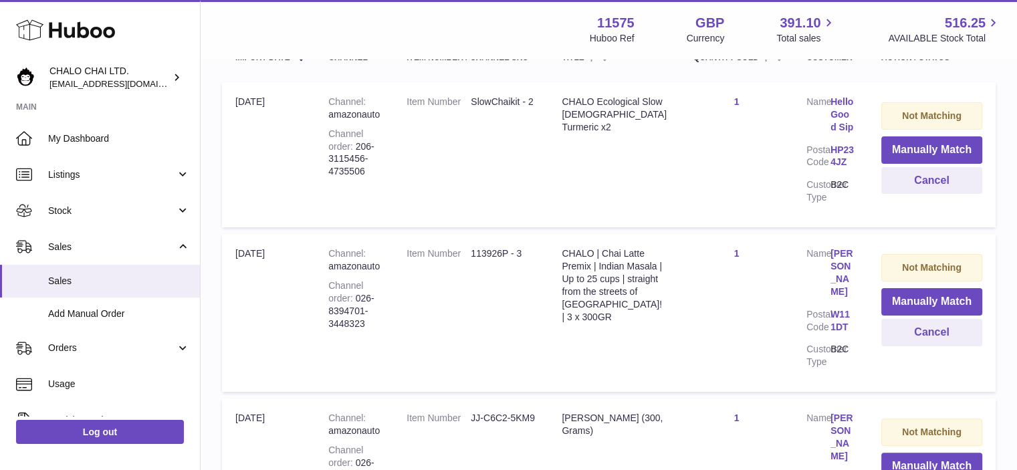
scroll to position [270, 0]
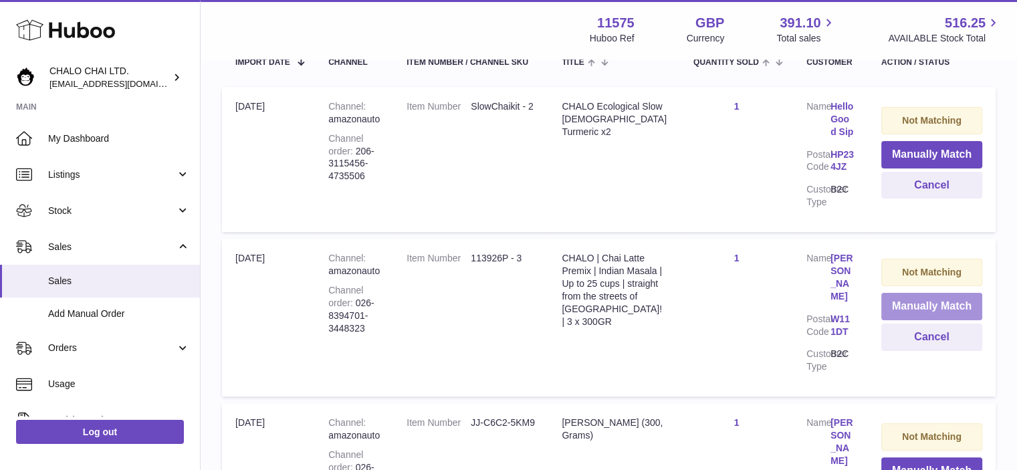
click at [900, 293] on button "Manually Match" at bounding box center [931, 306] width 101 height 27
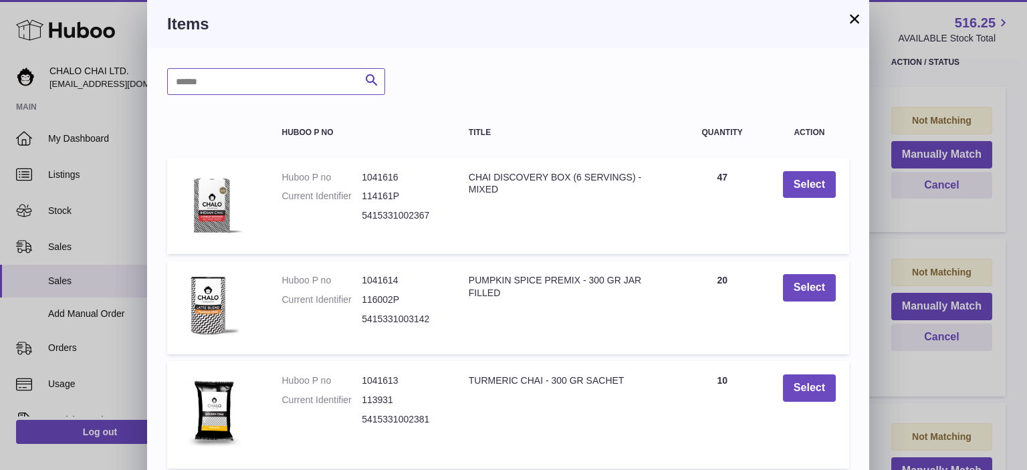
click at [302, 80] on input "text" at bounding box center [276, 81] width 218 height 27
type input "******"
click at [857, 22] on button "×" at bounding box center [854, 19] width 16 height 16
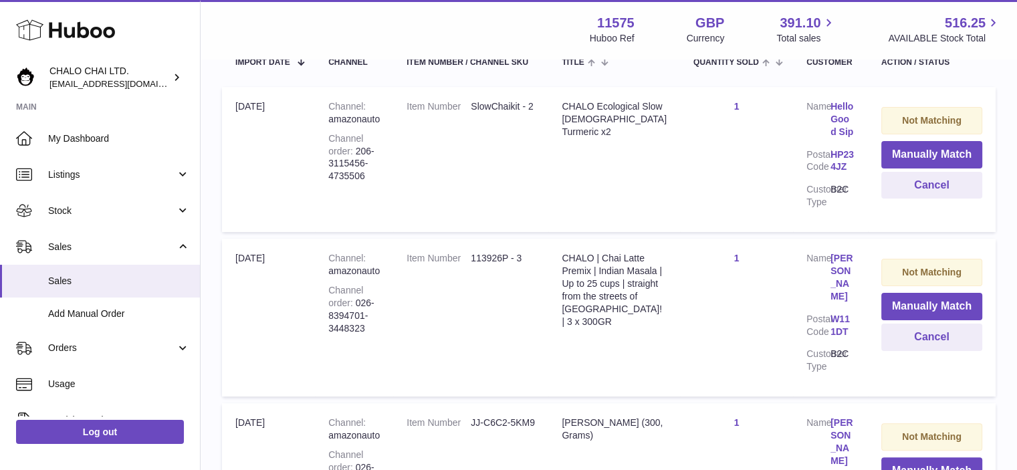
click at [847, 16] on div "11575 Huboo Ref GBP Currency 391.10 Total sales 516.25 AVAILABLE Stock Total" at bounding box center [795, 29] width 411 height 31
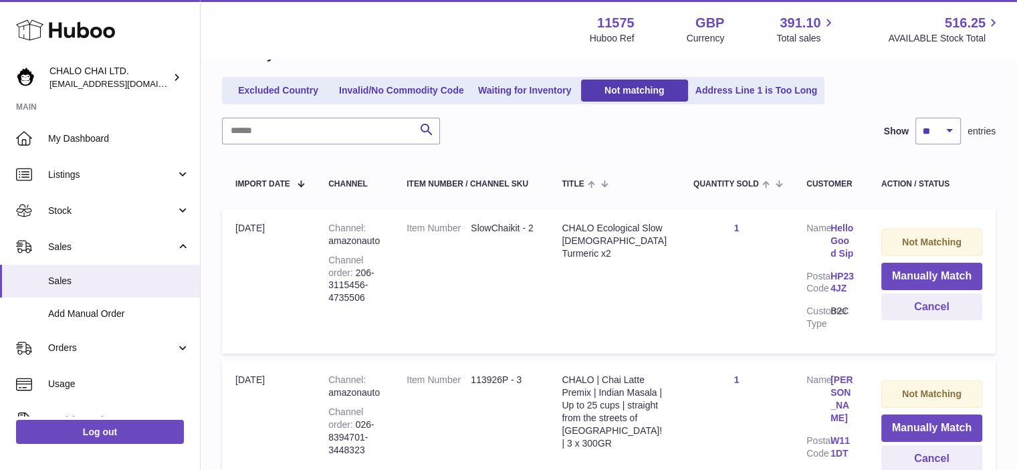
scroll to position [144, 0]
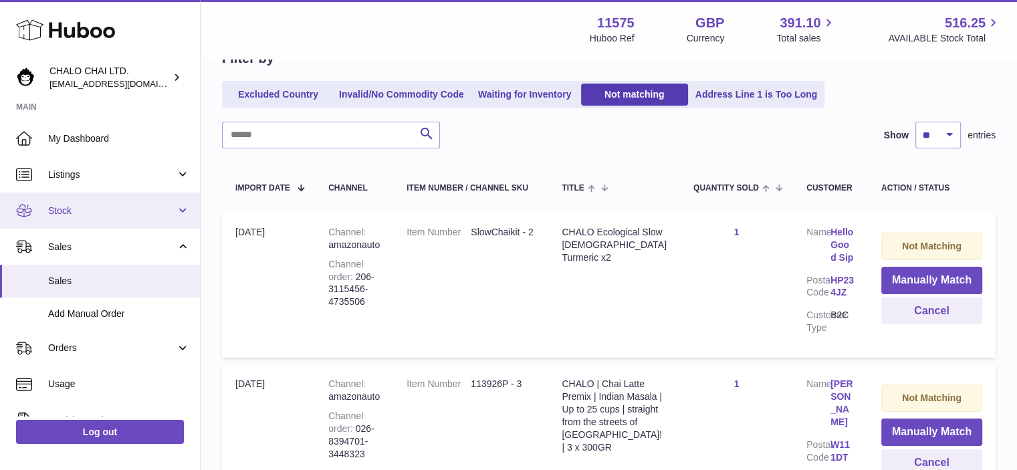
click at [76, 219] on link "Stock" at bounding box center [100, 210] width 200 height 36
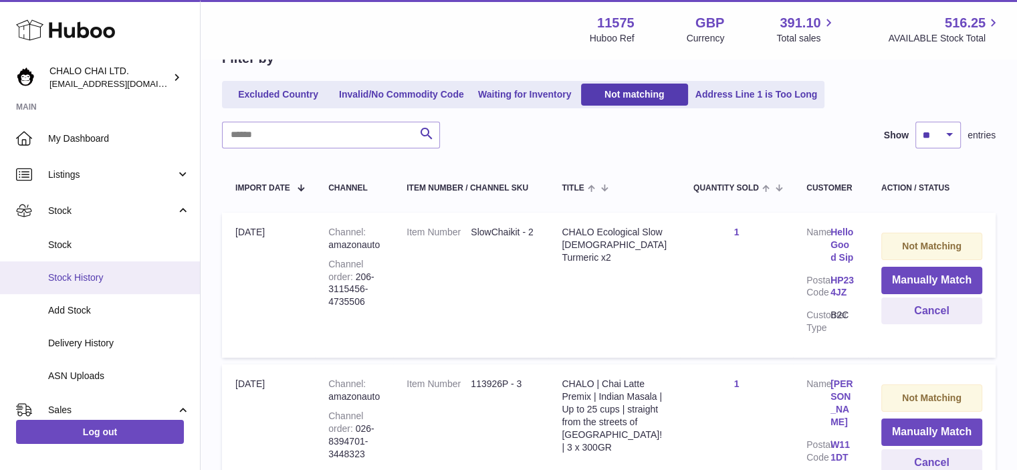
click at [71, 269] on link "Stock History" at bounding box center [100, 277] width 200 height 33
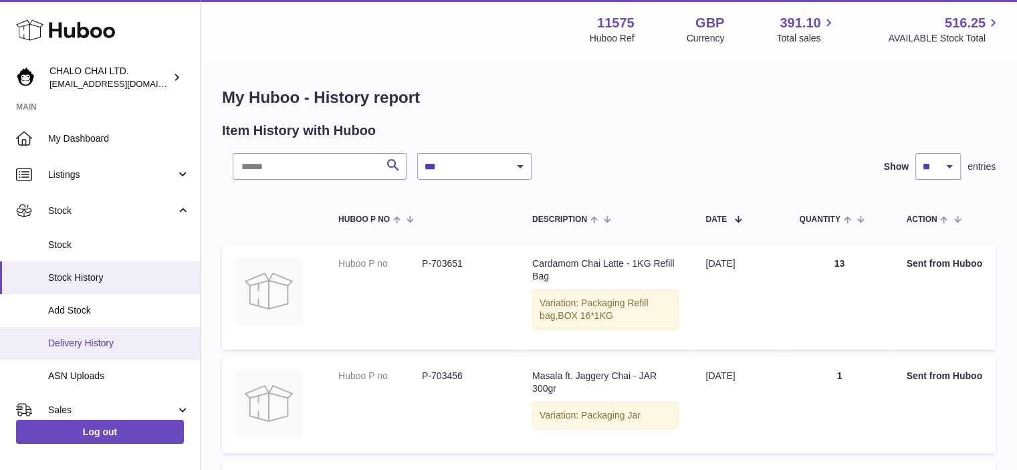
click at [118, 342] on span "Delivery History" at bounding box center [119, 343] width 142 height 13
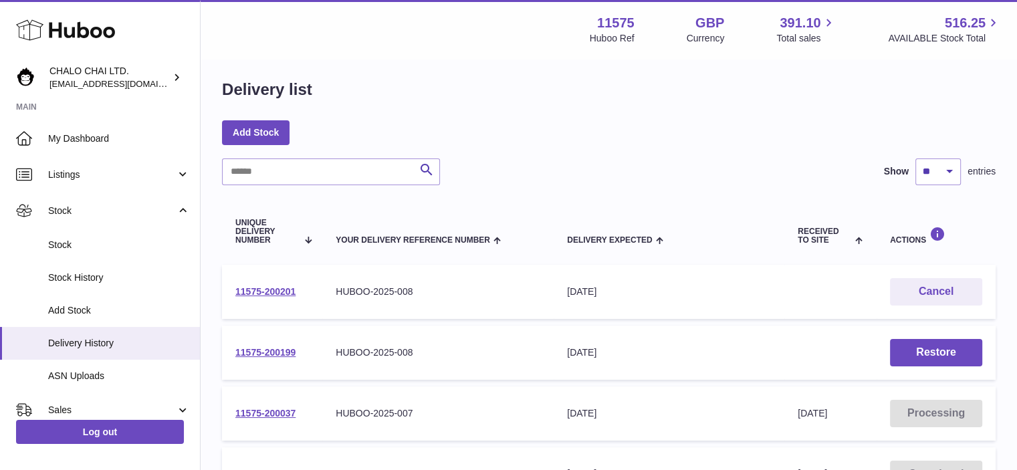
scroll to position [7, 0]
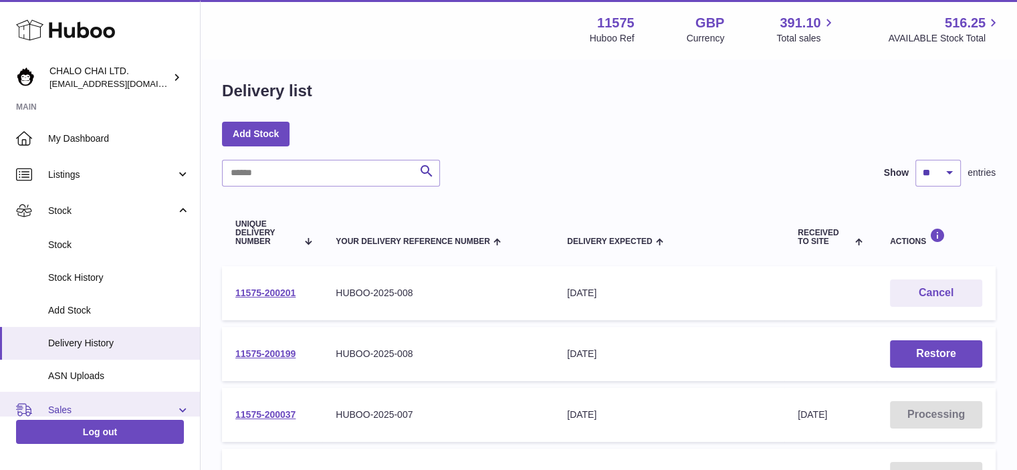
click at [70, 410] on span "Sales" at bounding box center [112, 410] width 128 height 13
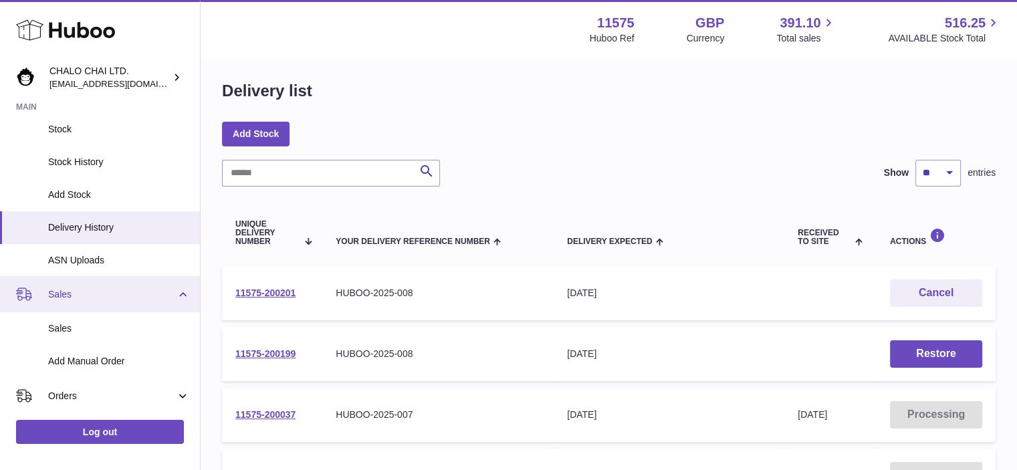
scroll to position [117, 0]
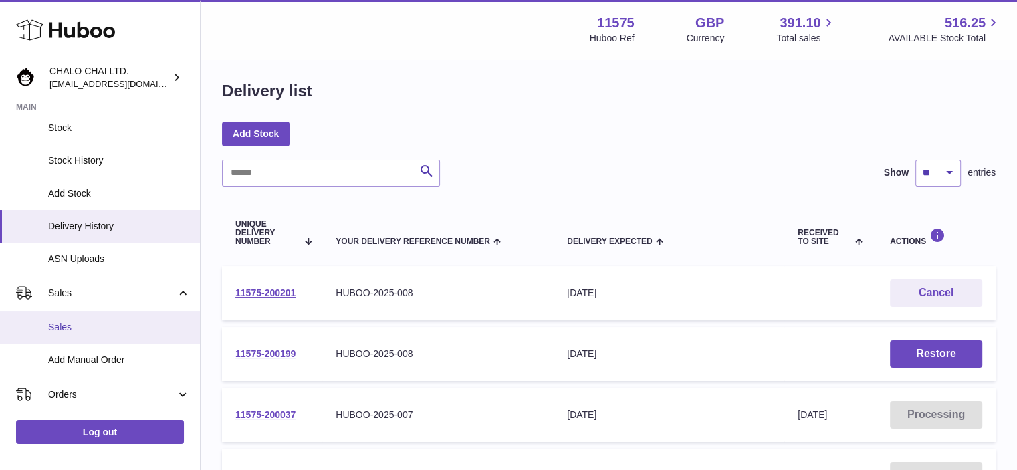
click at [102, 317] on link "Sales" at bounding box center [100, 327] width 200 height 33
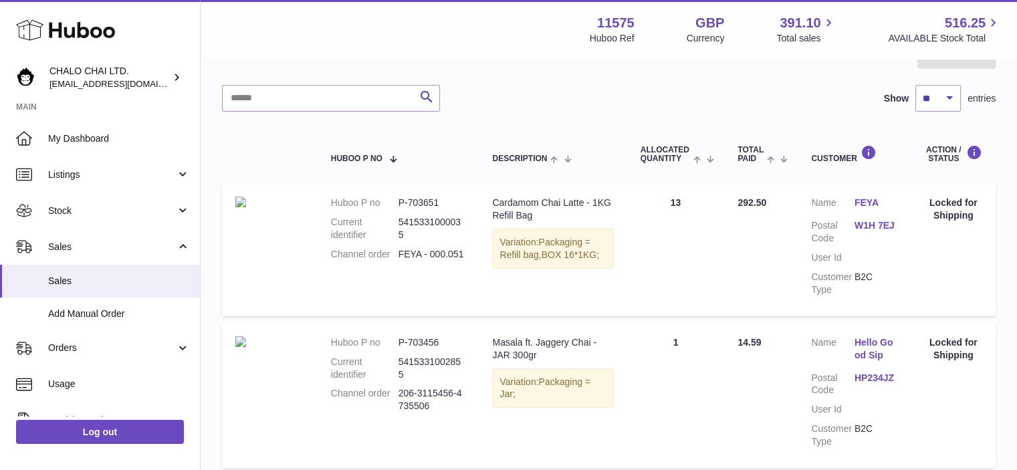
scroll to position [155, 0]
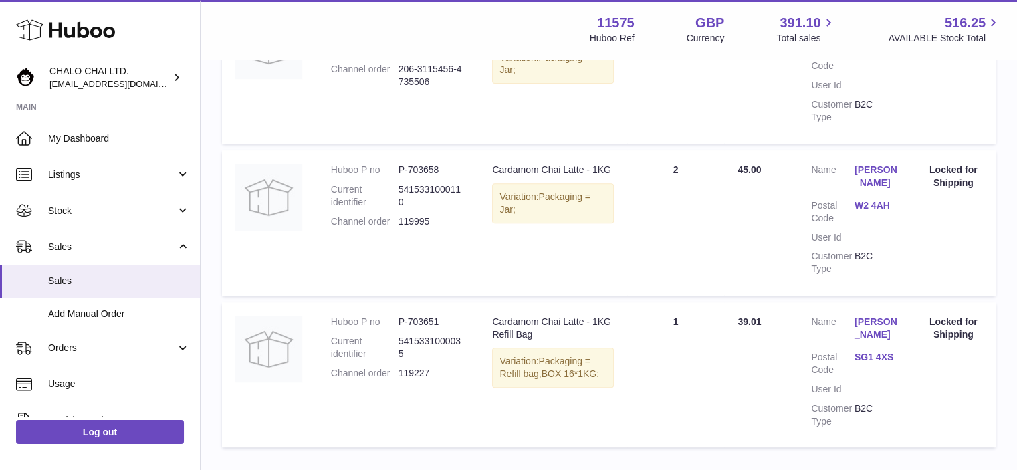
drag, startPoint x: 1019, startPoint y: 173, endPoint x: 1013, endPoint y: 382, distance: 208.6
